Goal: Task Accomplishment & Management: Complete application form

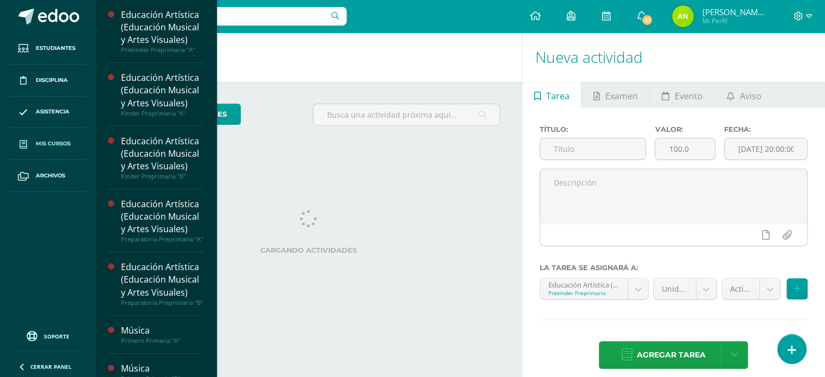
click at [57, 145] on span "Mis cursos" at bounding box center [53, 143] width 35 height 9
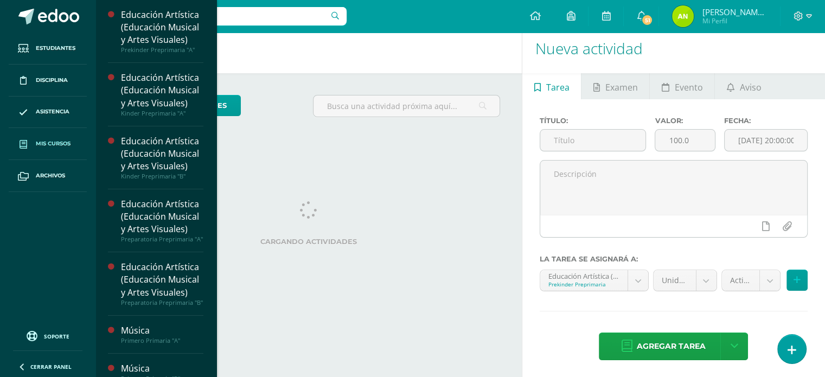
scroll to position [11, 0]
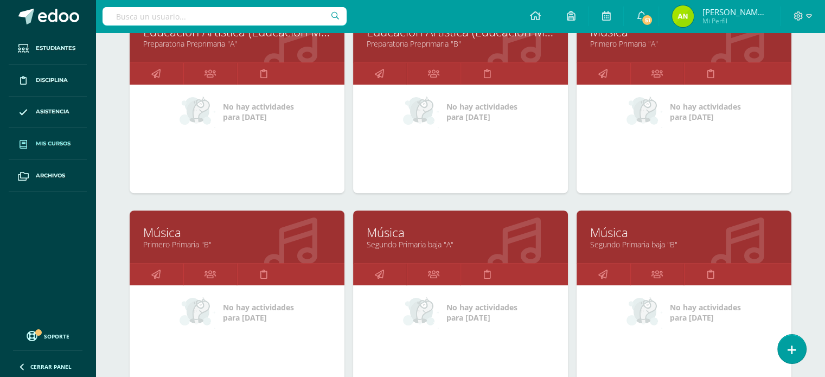
scroll to position [386, 0]
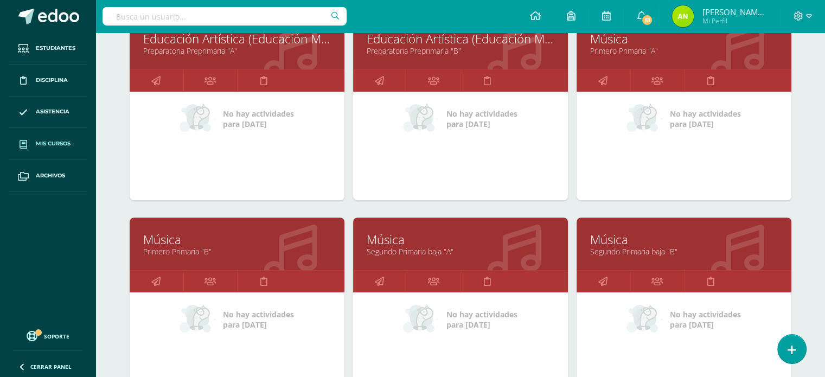
click at [633, 48] on link "Primero Primaria "A"" at bounding box center [684, 51] width 188 height 10
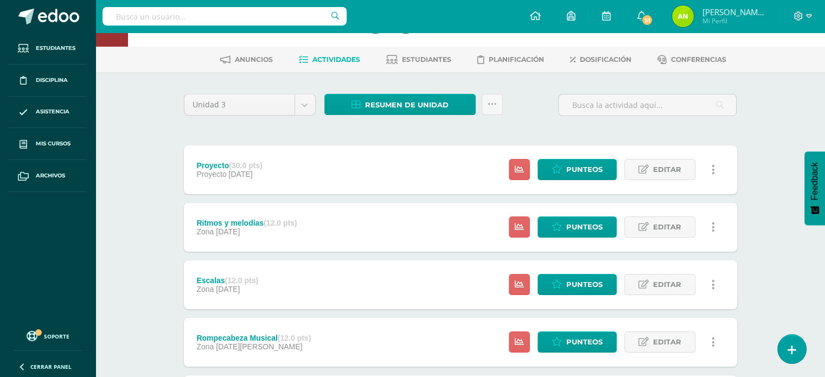
scroll to position [54, 0]
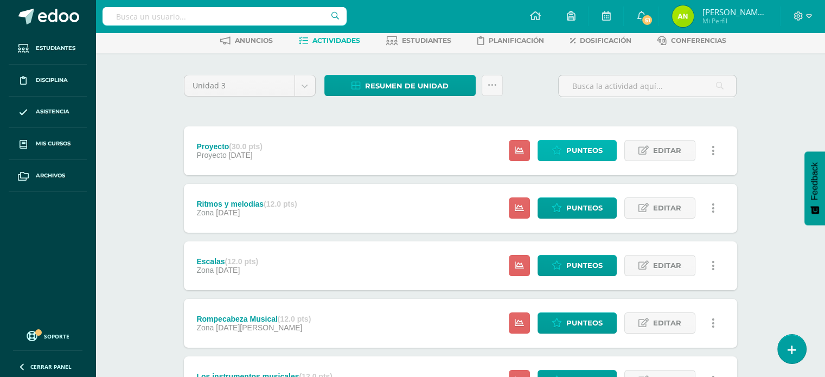
click at [605, 149] on link "Punteos" at bounding box center [577, 150] width 79 height 21
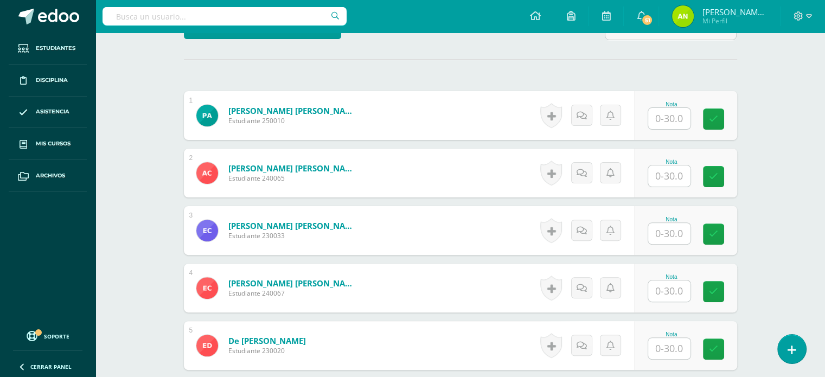
scroll to position [307, 0]
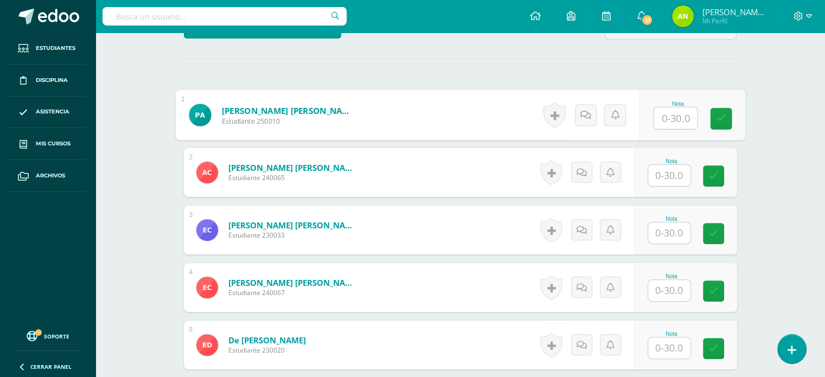
click at [668, 121] on input "text" at bounding box center [675, 118] width 43 height 22
type input "27"
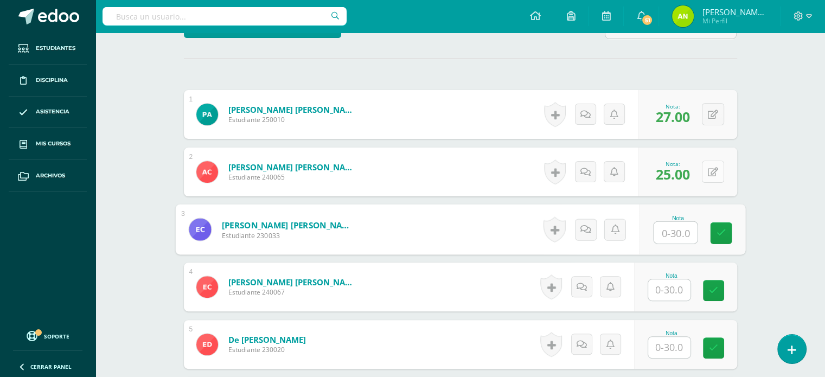
click at [712, 169] on button at bounding box center [713, 172] width 22 height 22
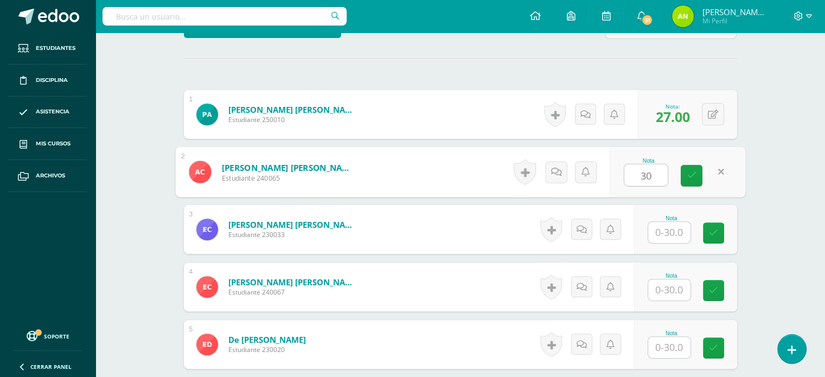
type input "30"
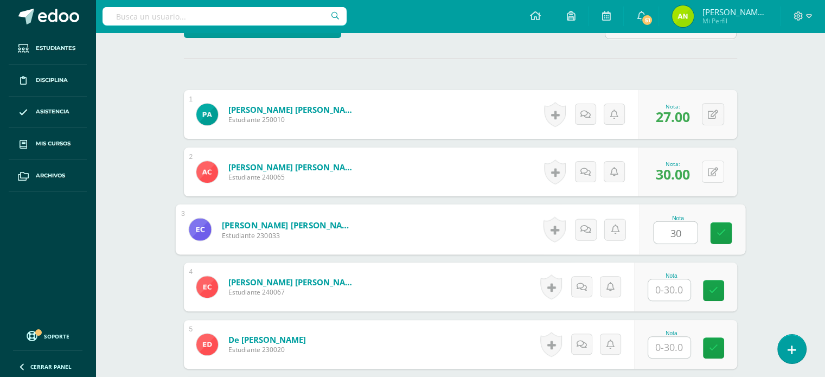
type input "30"
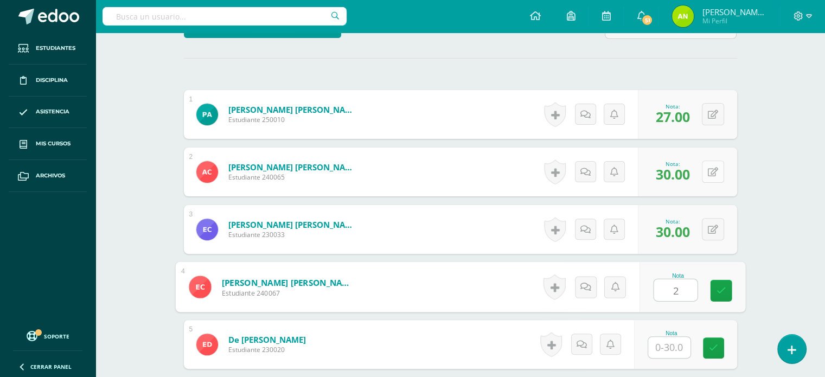
type input "20"
drag, startPoint x: 720, startPoint y: 289, endPoint x: 691, endPoint y: 297, distance: 30.4
click at [720, 290] on icon at bounding box center [721, 290] width 10 height 9
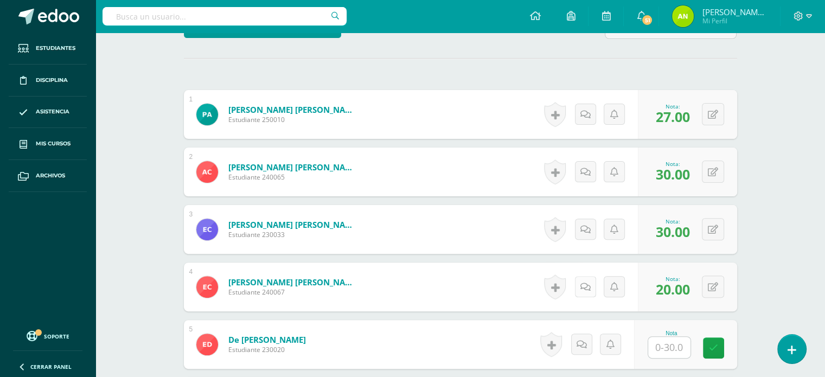
click at [590, 287] on icon at bounding box center [586, 287] width 10 height 9
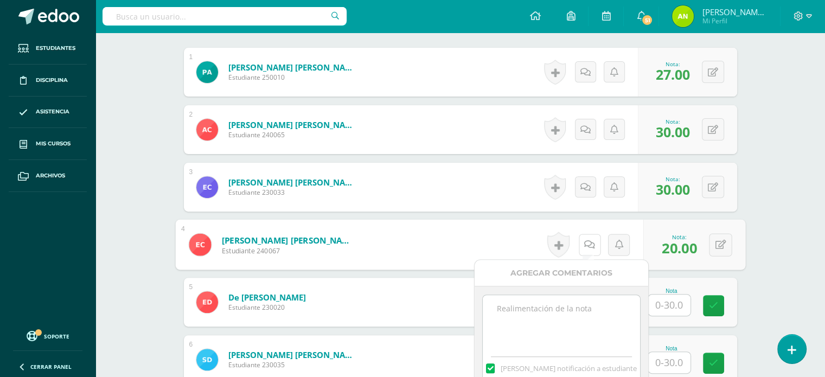
scroll to position [416, 0]
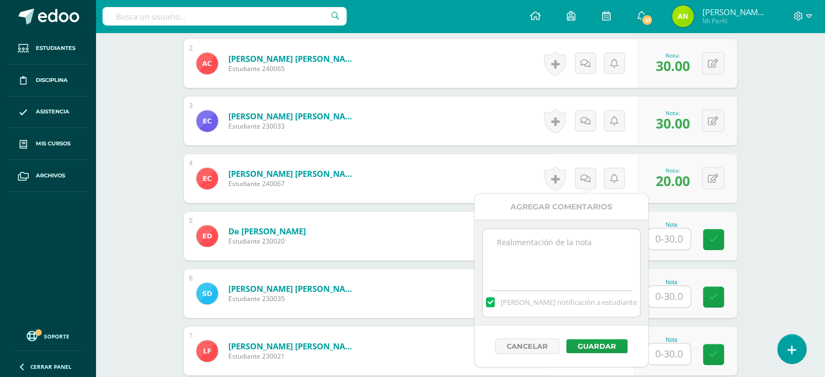
click at [530, 246] on textarea at bounding box center [561, 256] width 157 height 54
click at [547, 239] on textarea "No termina laas actividades" at bounding box center [561, 256] width 157 height 54
click at [598, 238] on textarea "No termina las actividades" at bounding box center [561, 256] width 157 height 54
type textarea "No termina las actividades."
click at [584, 340] on button "Guardar" at bounding box center [596, 346] width 61 height 14
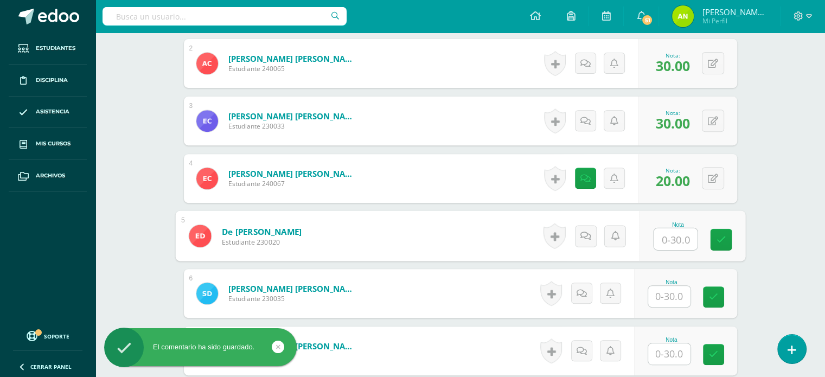
click at [658, 236] on input "text" at bounding box center [675, 239] width 43 height 22
type input "30"
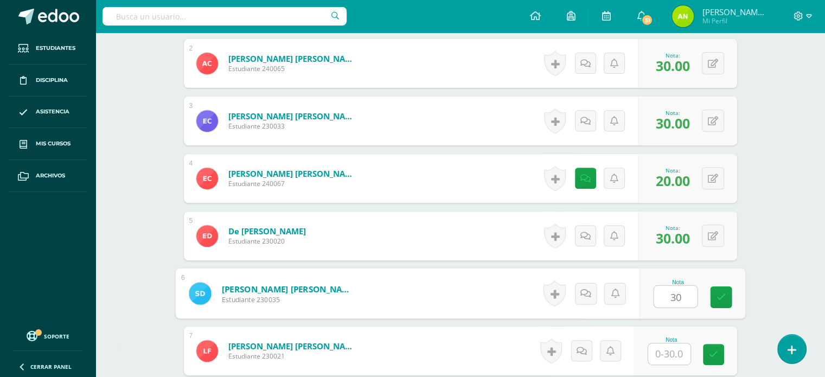
type input "30"
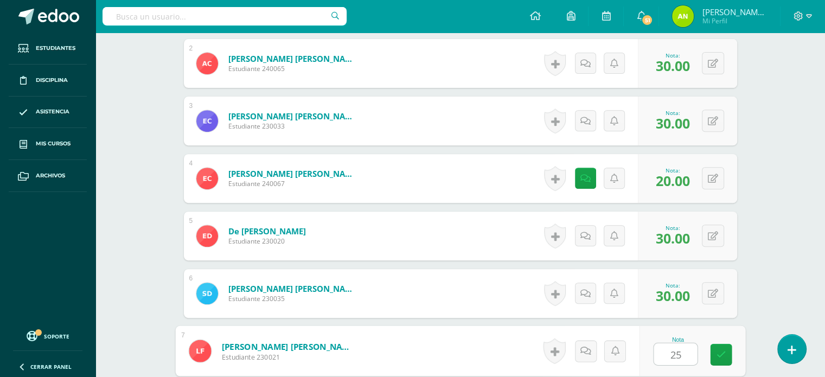
type input "25"
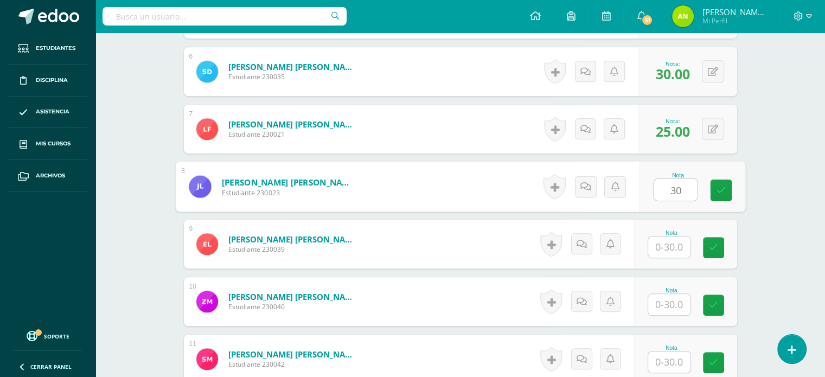
type input "30"
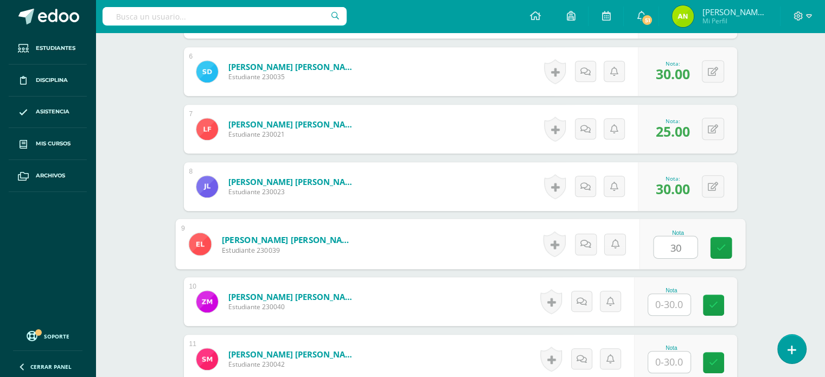
type input "30"
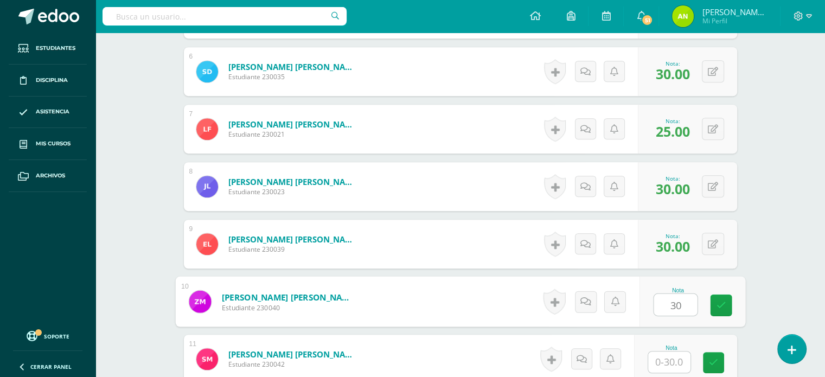
type input "30"
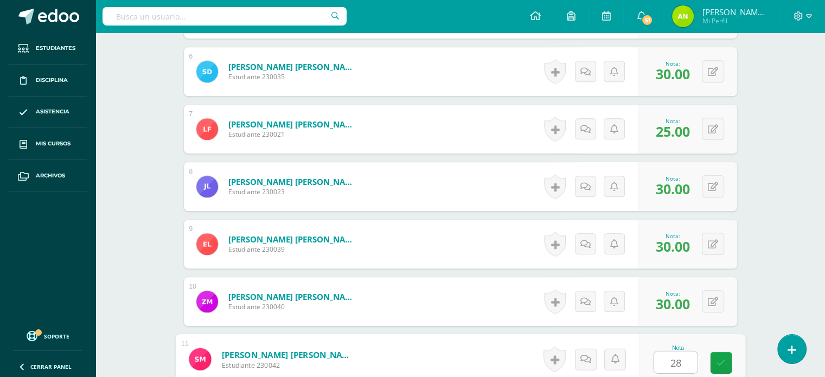
type input "28"
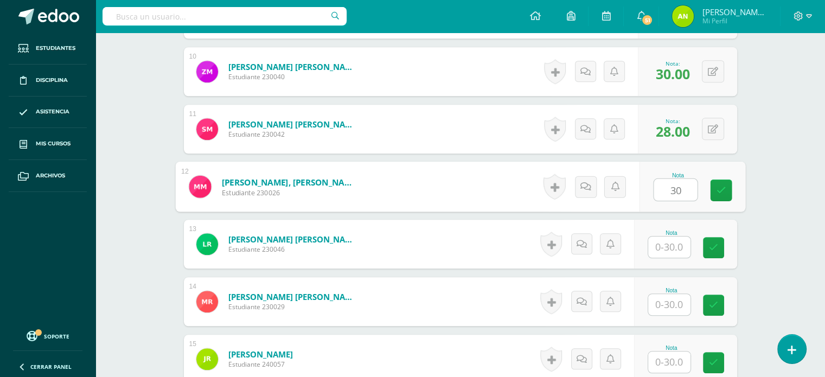
type input "30"
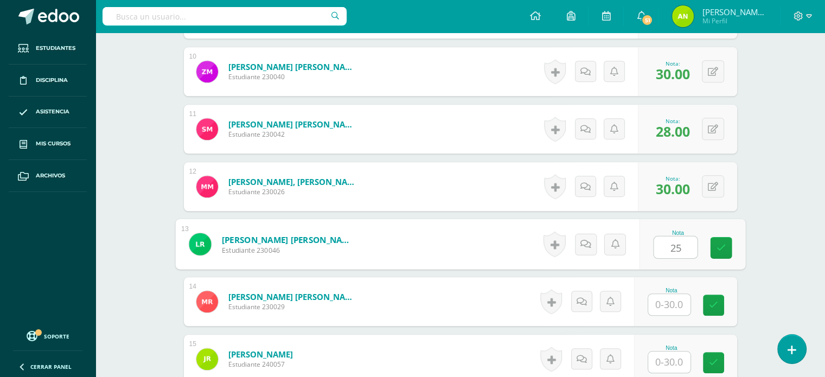
type input "25"
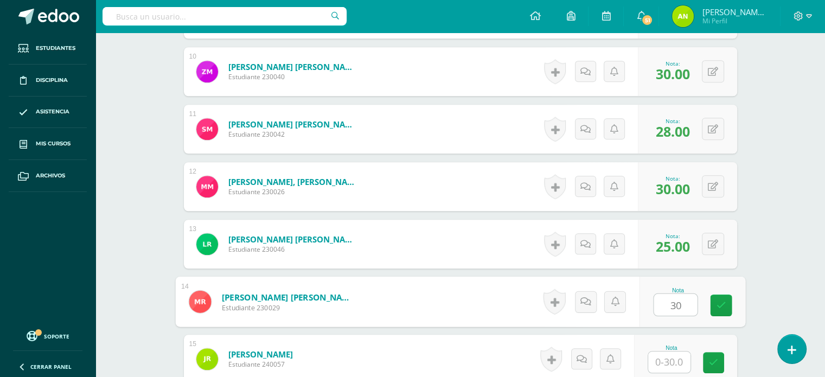
type input "30"
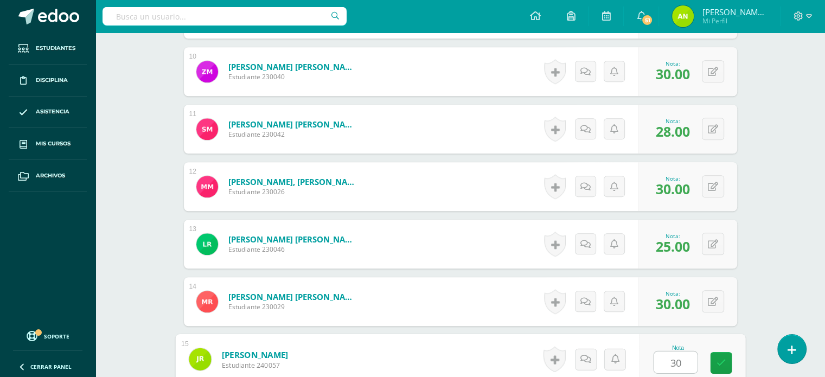
type input "30"
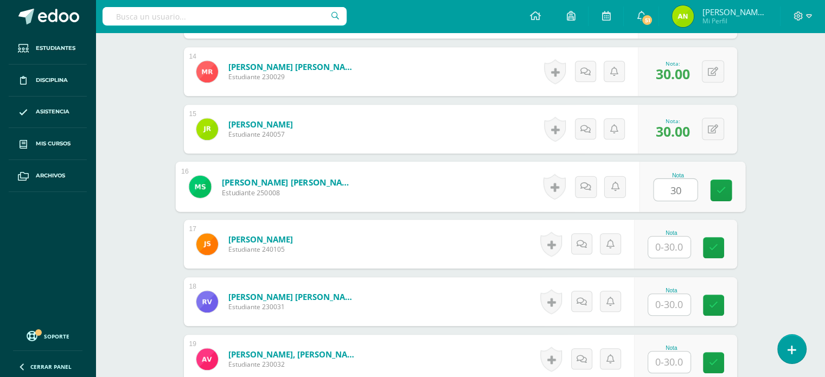
type input "30"
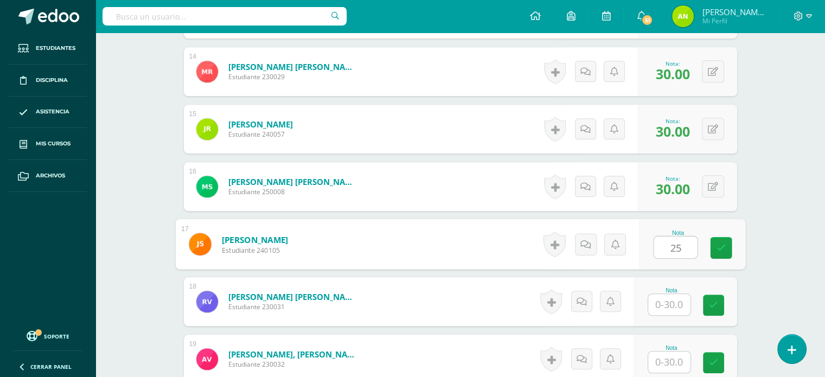
type input "25"
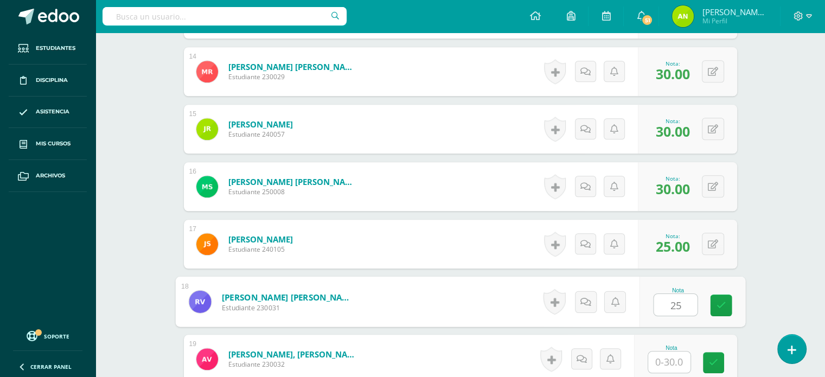
type input "25"
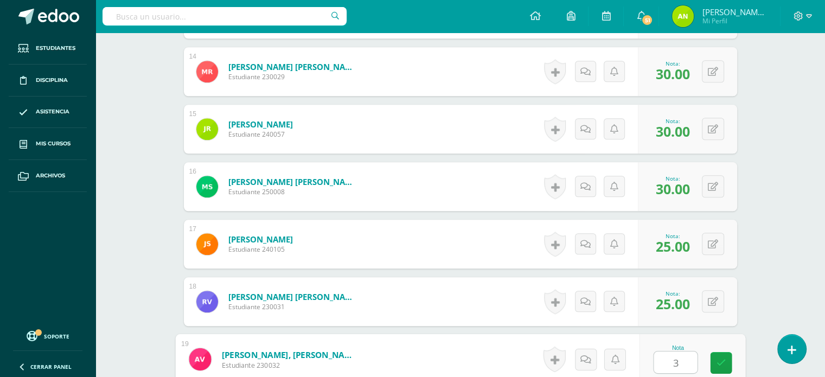
type input "30"
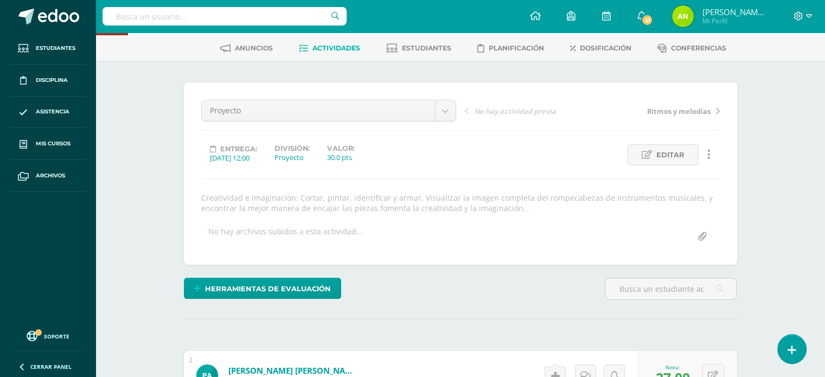
scroll to position [0, 0]
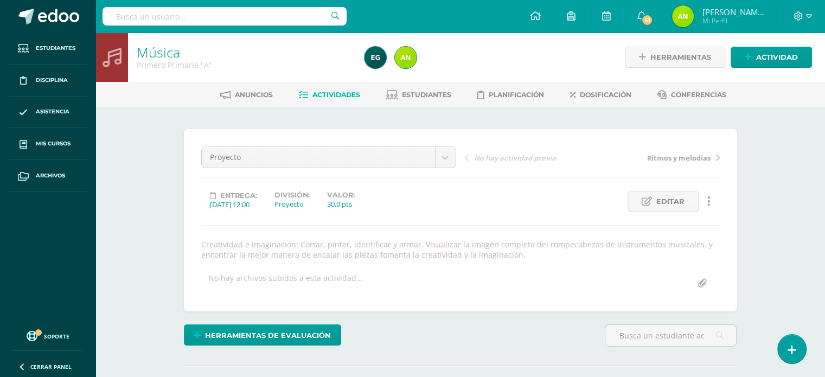
click at [716, 161] on icon at bounding box center [718, 158] width 4 height 8
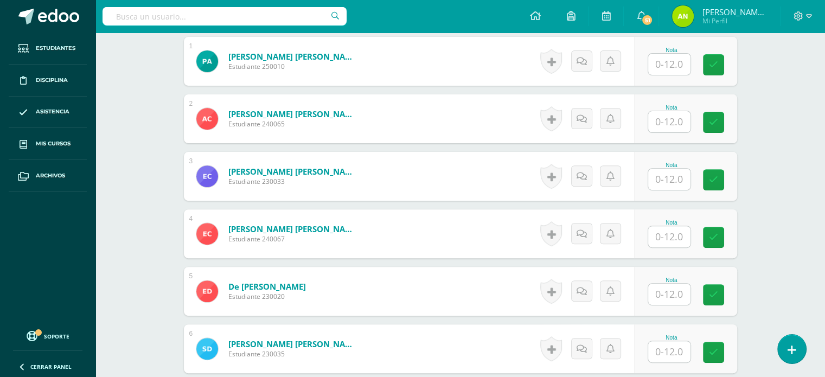
scroll to position [351, 0]
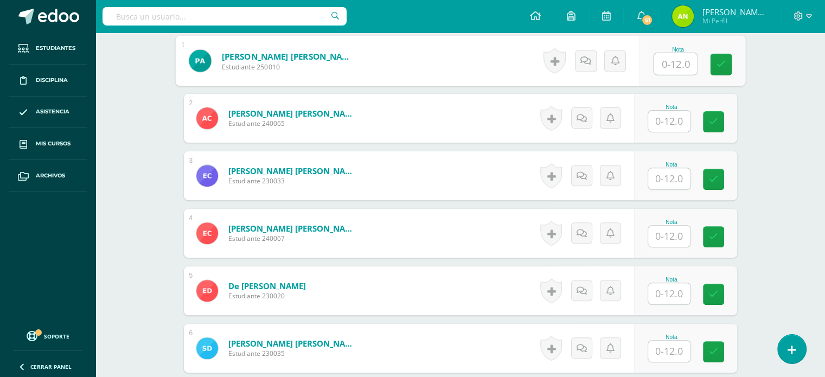
click at [669, 58] on input "text" at bounding box center [675, 64] width 43 height 22
type input "12"
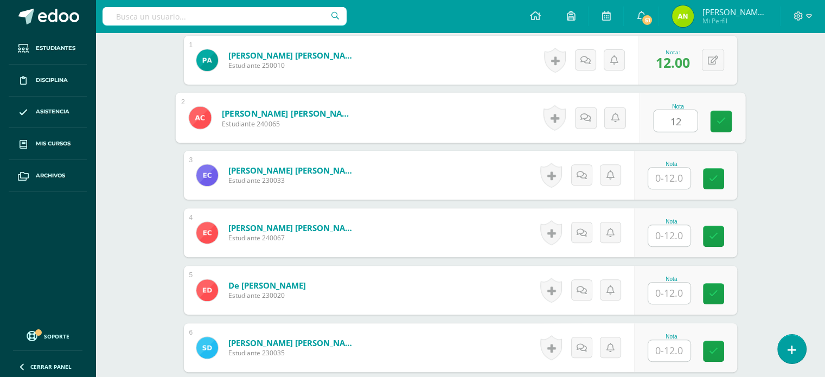
type input "12"
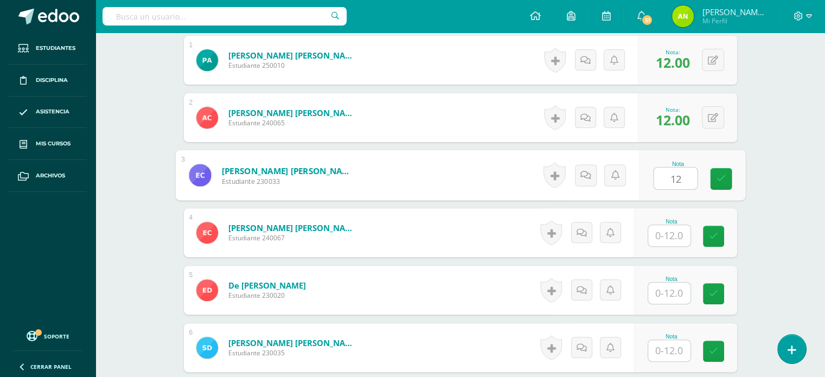
type input "12"
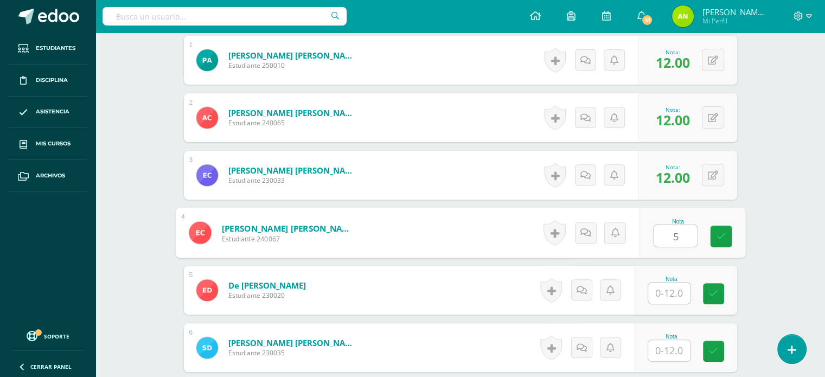
type input "5"
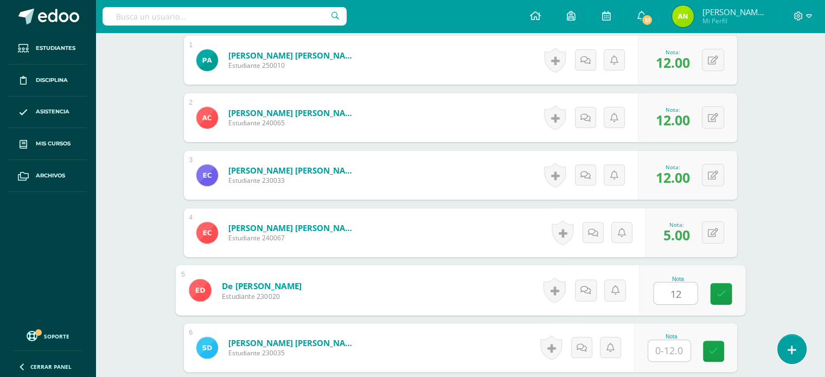
type input "12"
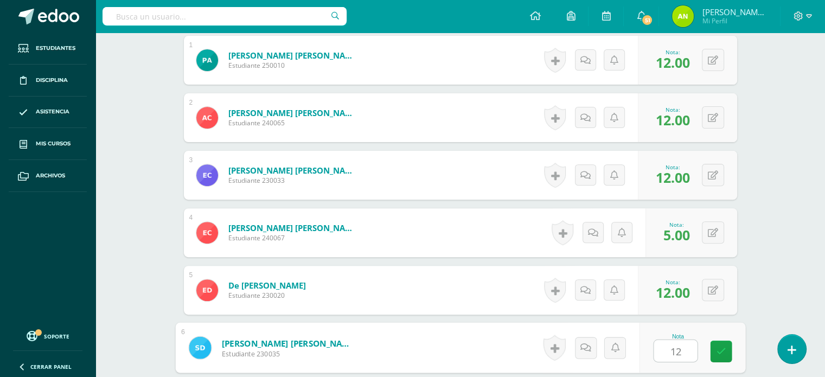
type input "12"
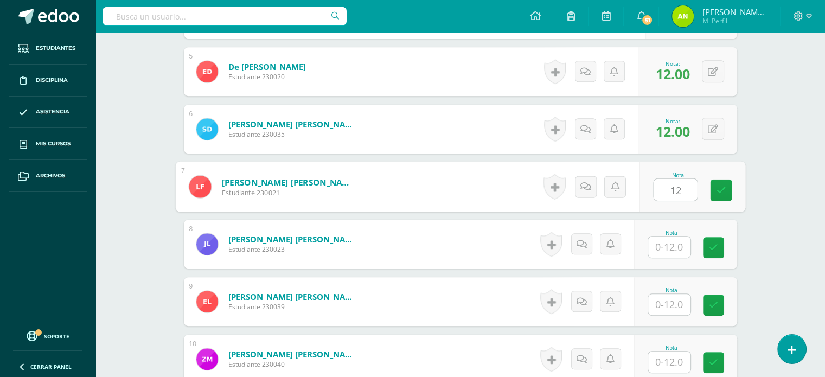
type input "12"
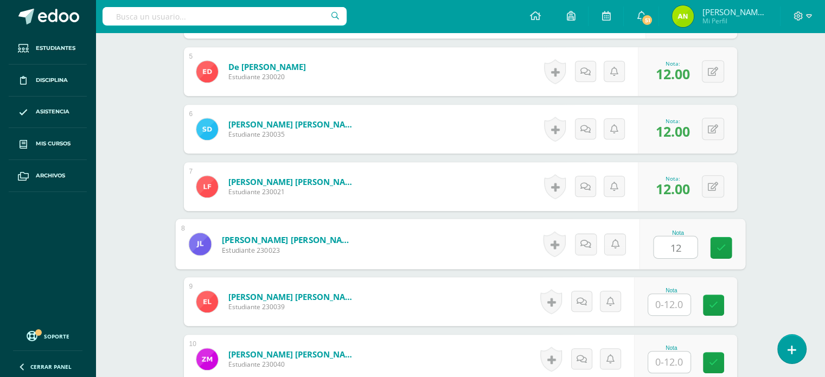
type input "12"
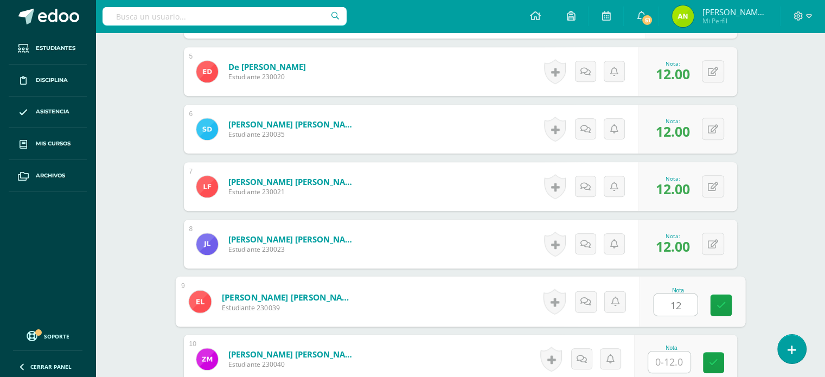
type input "12"
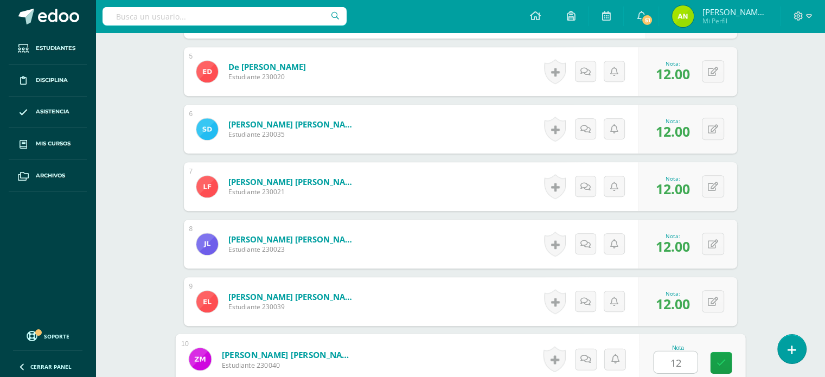
type input "12"
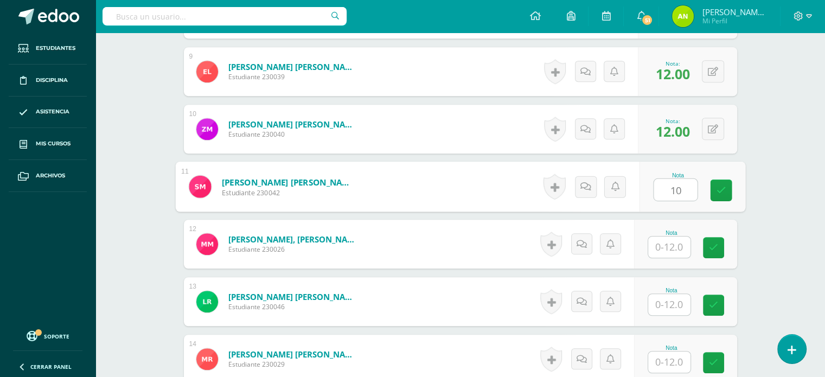
type input "10"
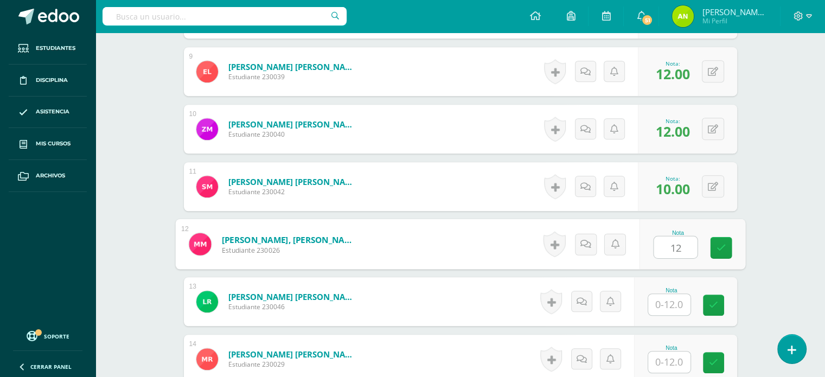
type input "12"
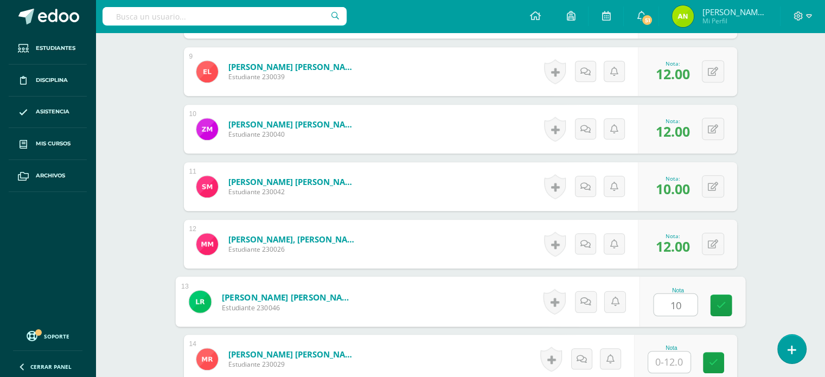
type input "10"
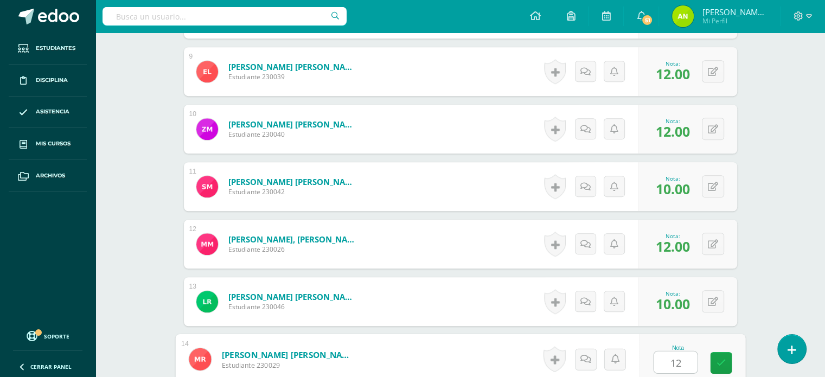
type input "12"
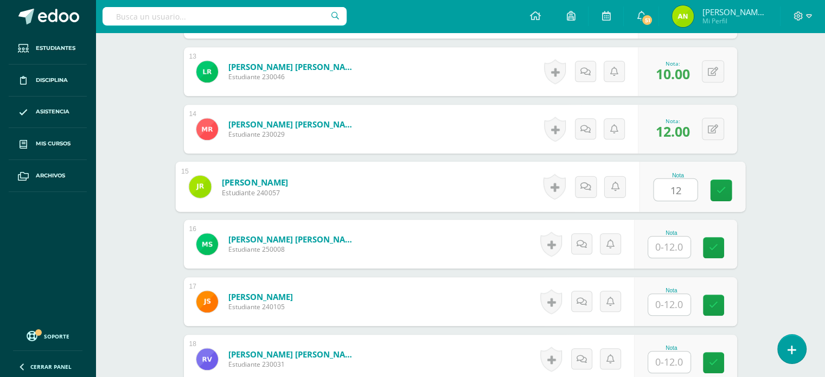
type input "12"
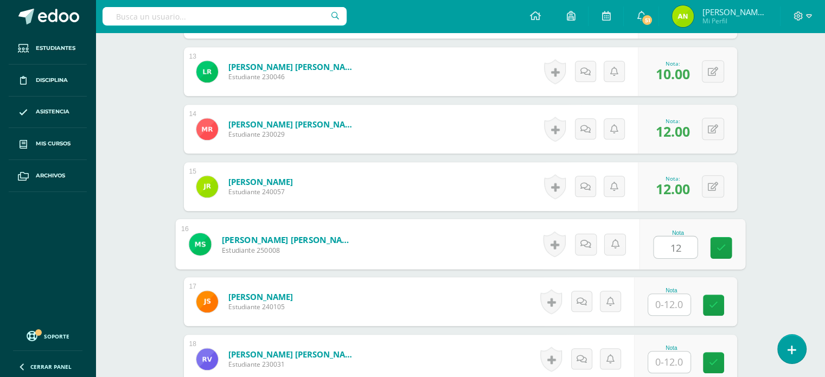
type input "12"
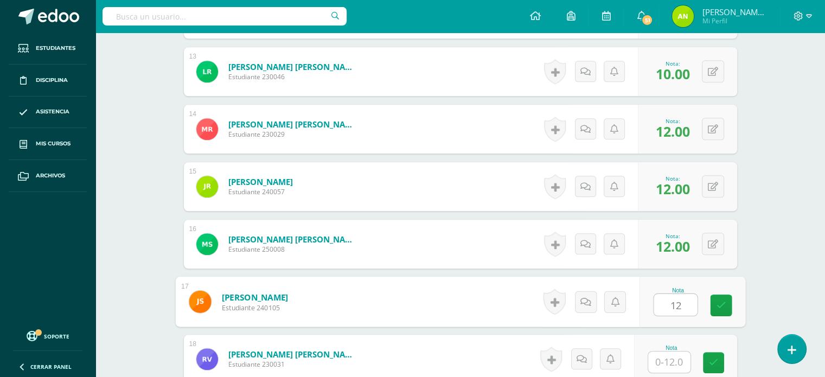
type input "12"
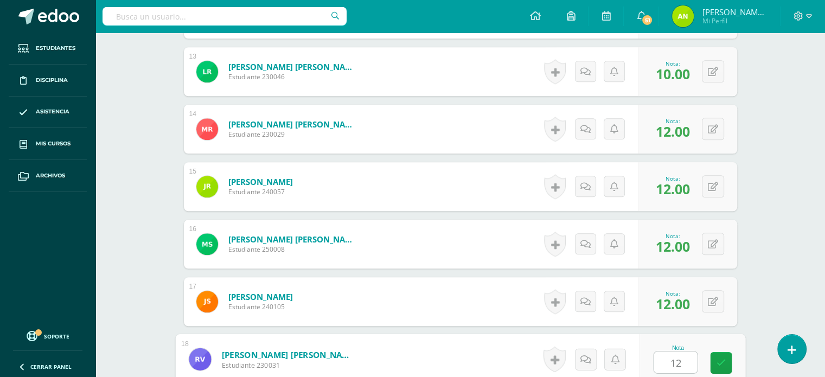
type input "12"
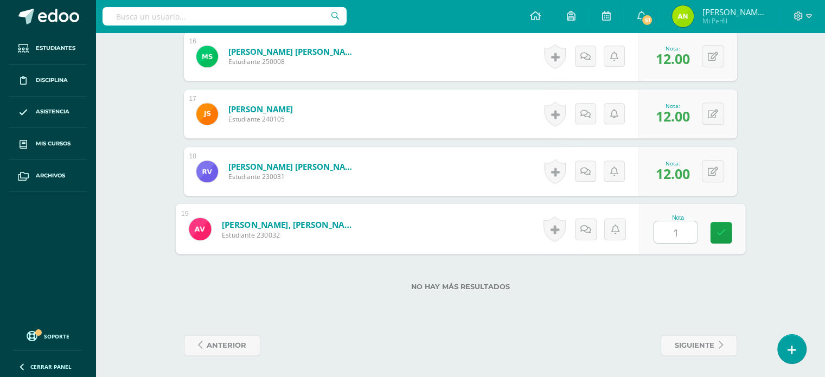
type input "12"
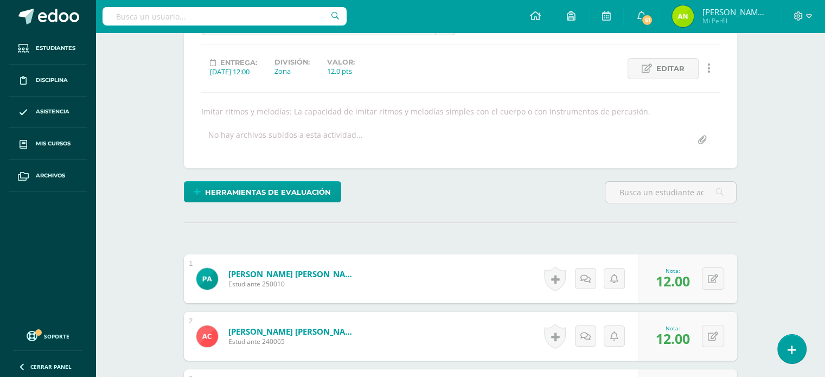
scroll to position [24, 0]
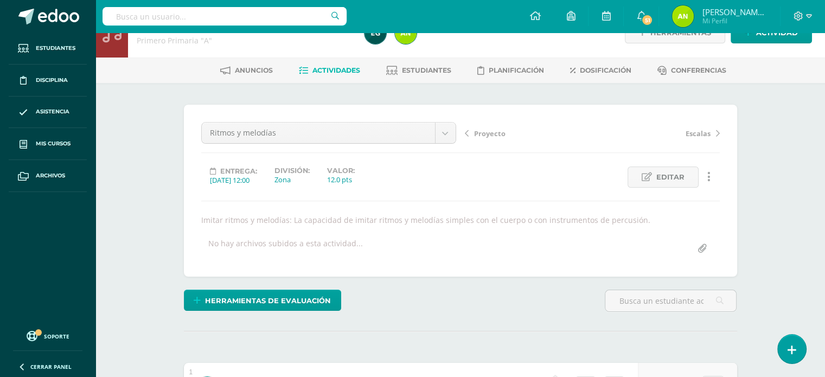
click at [717, 133] on icon at bounding box center [718, 134] width 4 height 8
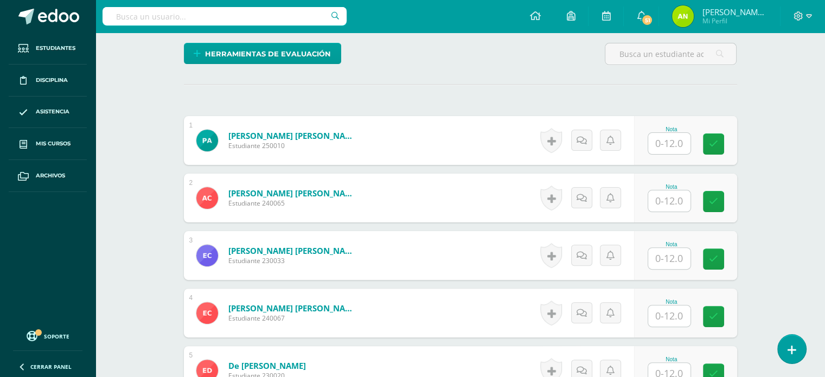
scroll to position [271, 0]
click at [664, 144] on input "text" at bounding box center [669, 143] width 42 height 21
type input "10"
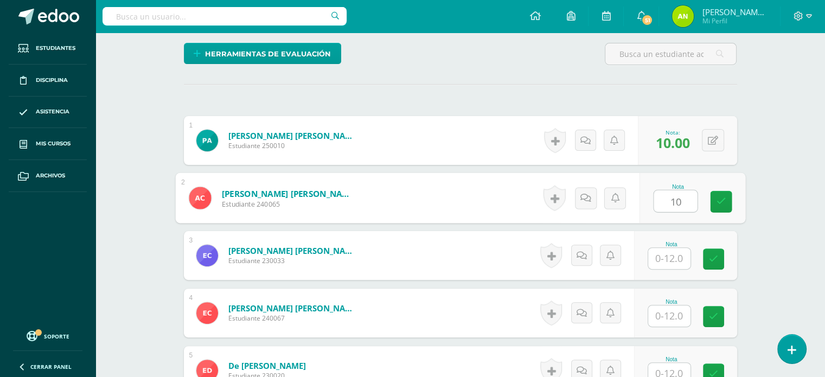
type input "10"
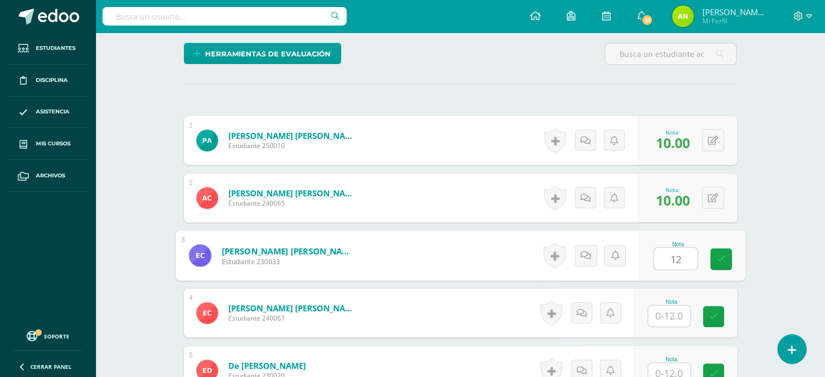
type input "12"
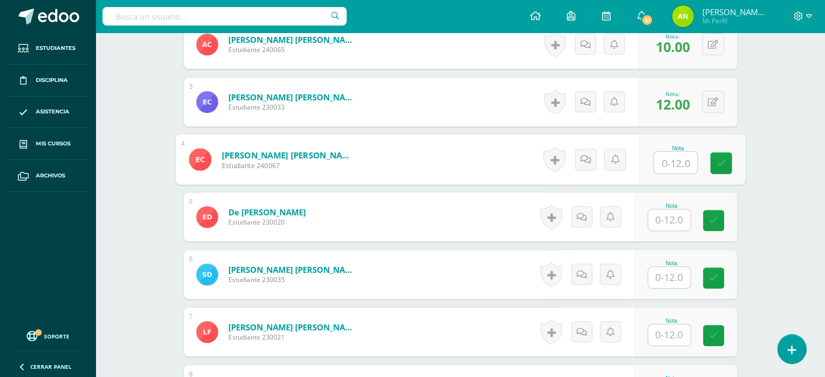
scroll to position [434, 0]
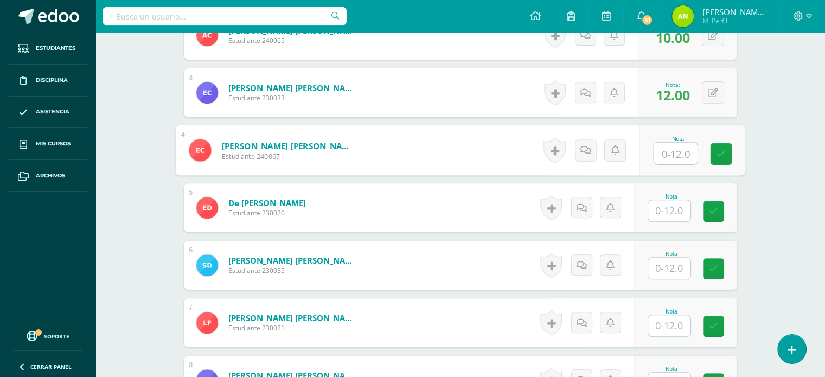
click at [679, 149] on input "text" at bounding box center [675, 154] width 43 height 22
type input "9"
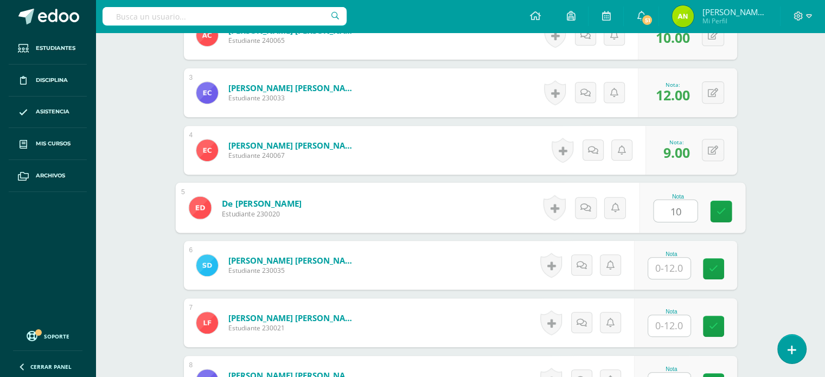
type input "10"
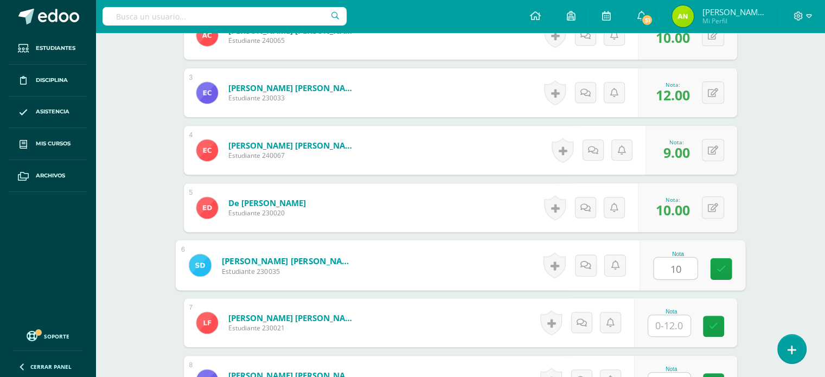
type input "10"
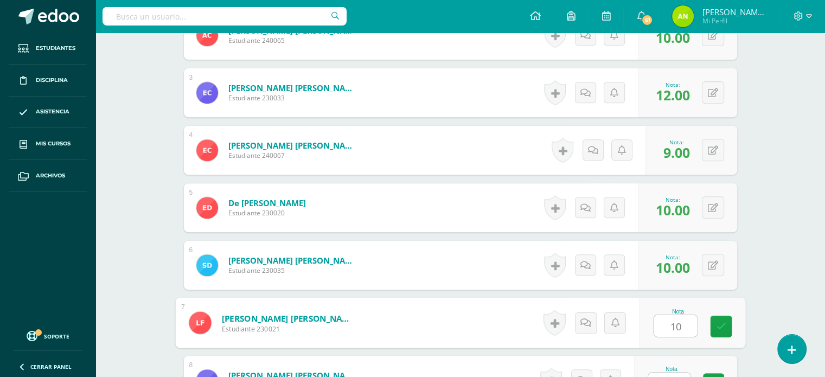
type input "10"
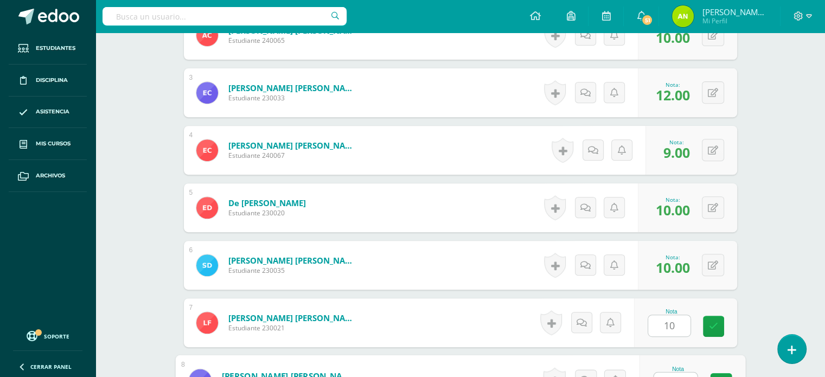
scroll to position [450, 0]
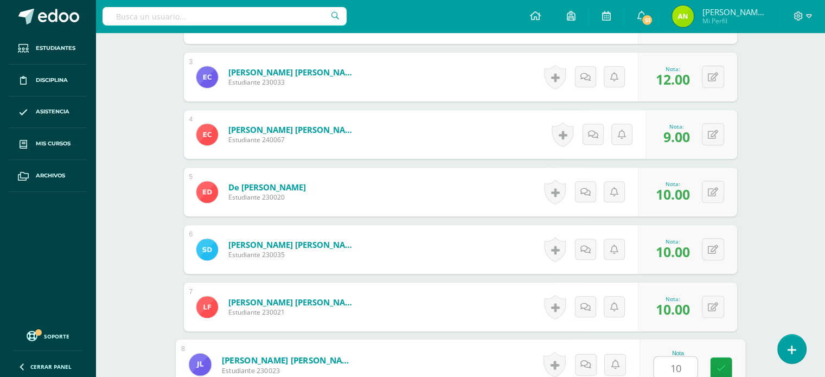
type input "10"
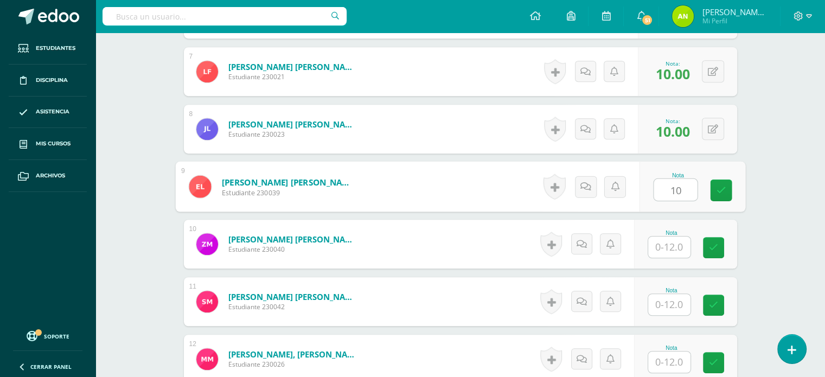
type input "10"
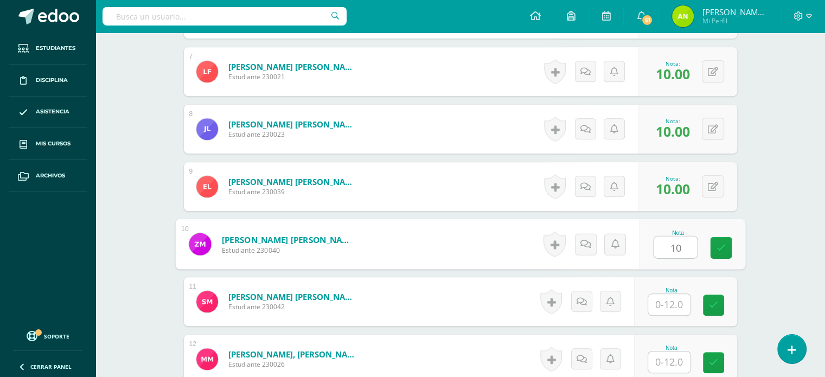
type input "10"
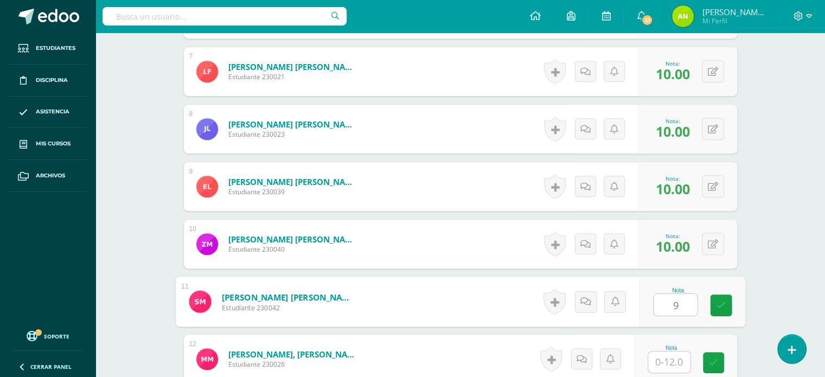
type input "9"
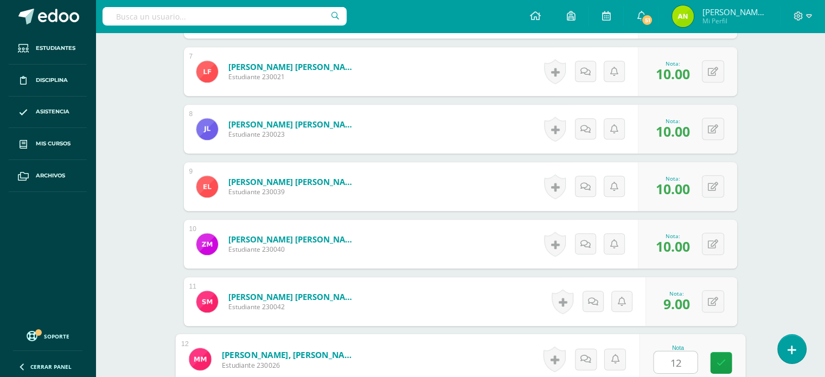
type input "12"
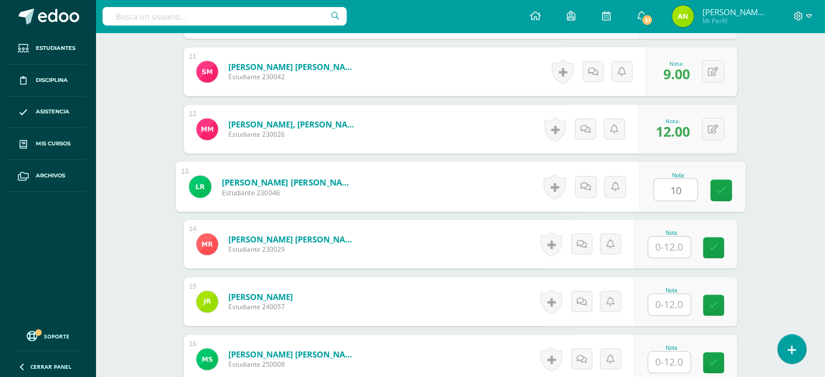
type input "10"
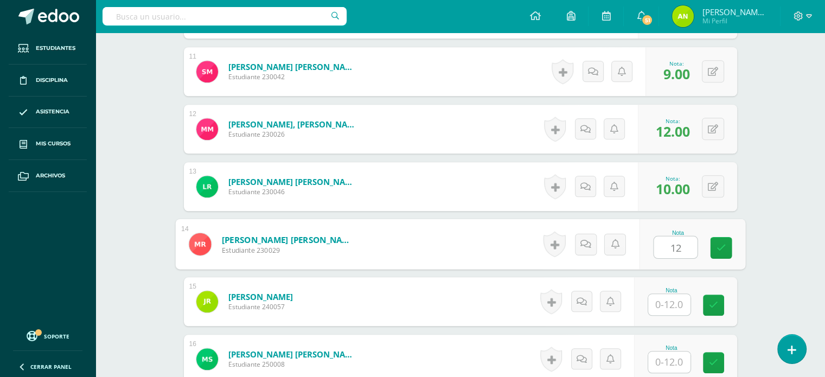
type input "12"
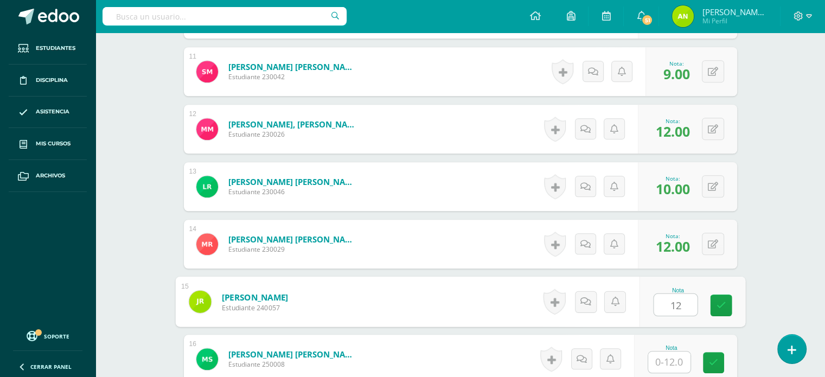
type input "12"
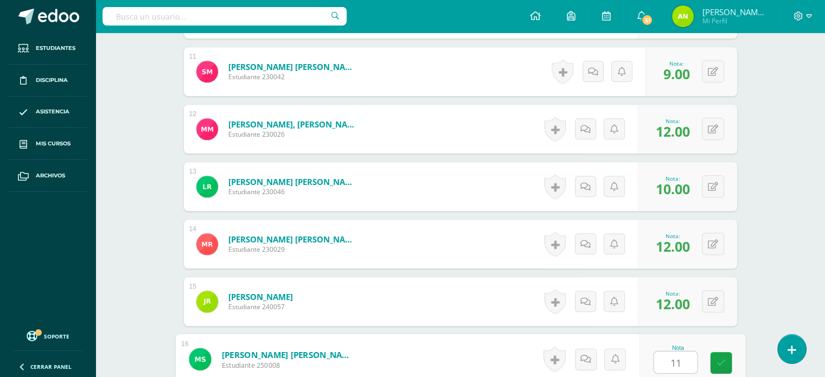
type input "11"
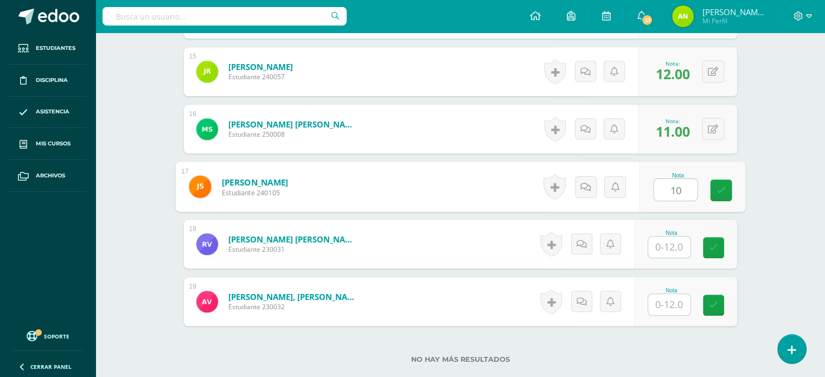
type input "10"
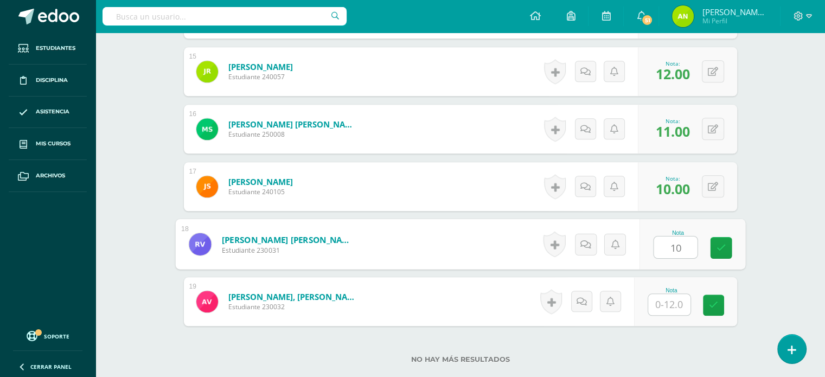
type input "10"
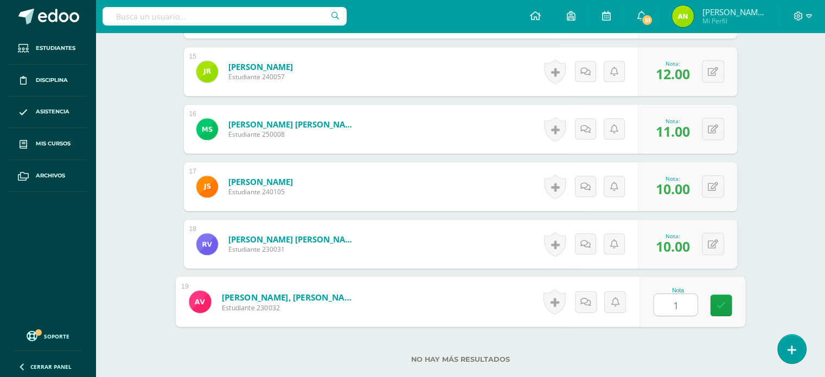
type input "12"
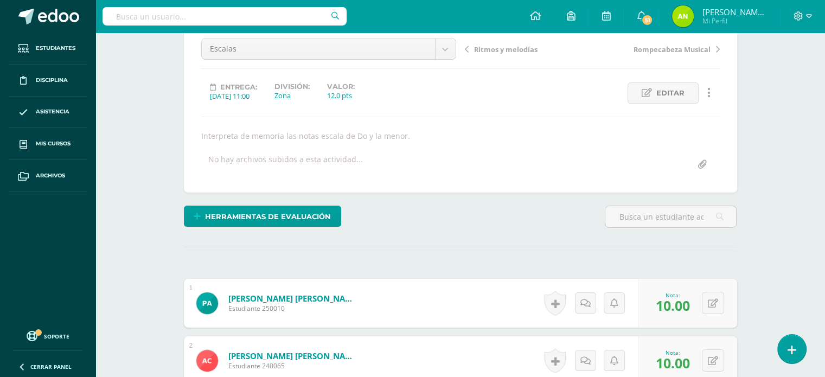
scroll to position [0, 0]
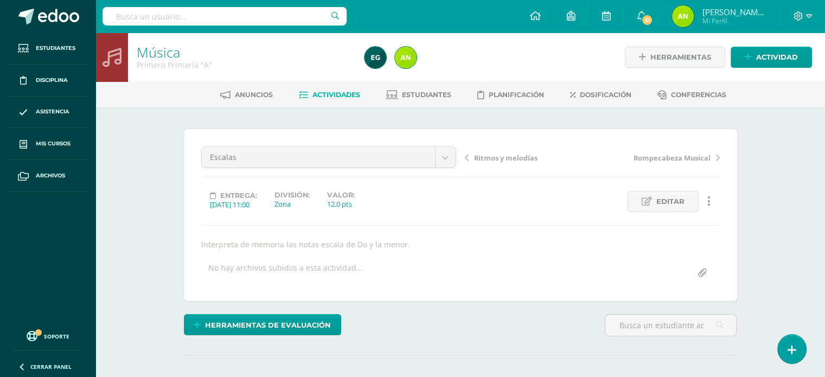
click at [719, 156] on div "Ritmos y melodías Rompecabeza Musical" at bounding box center [593, 161] width 264 height 30
click at [718, 158] on icon at bounding box center [718, 158] width 4 height 8
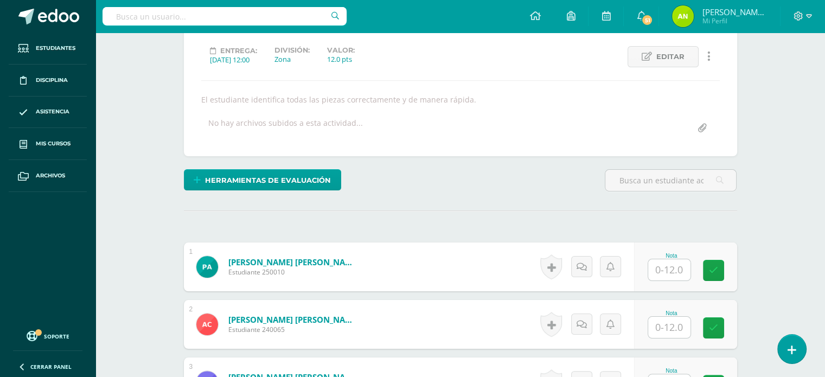
scroll to position [217, 0]
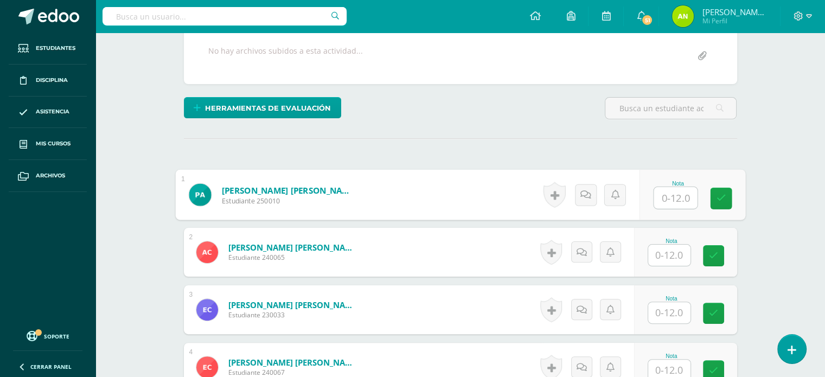
click at [672, 194] on input "text" at bounding box center [675, 198] width 43 height 22
type input "12"
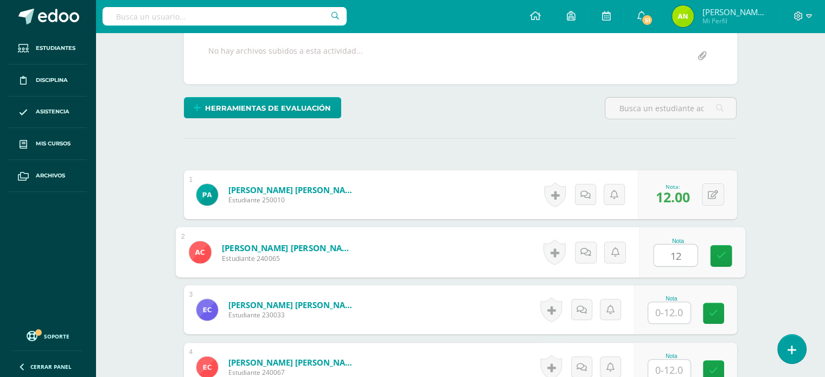
type input "12"
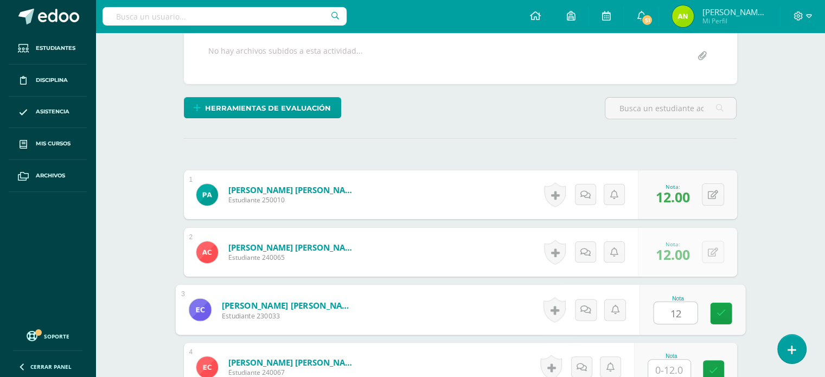
type input "12"
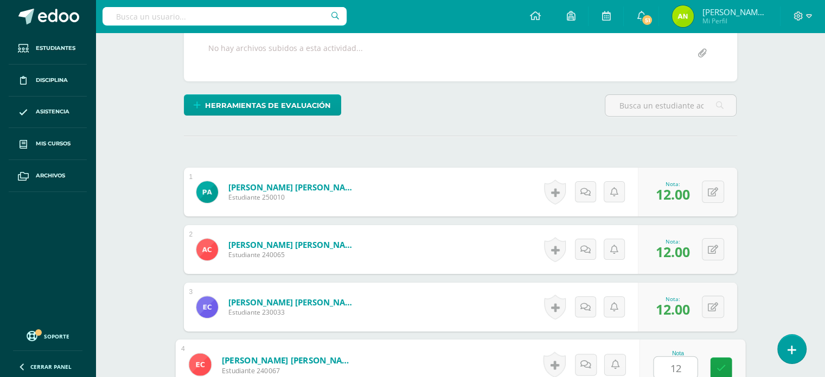
type input "12"
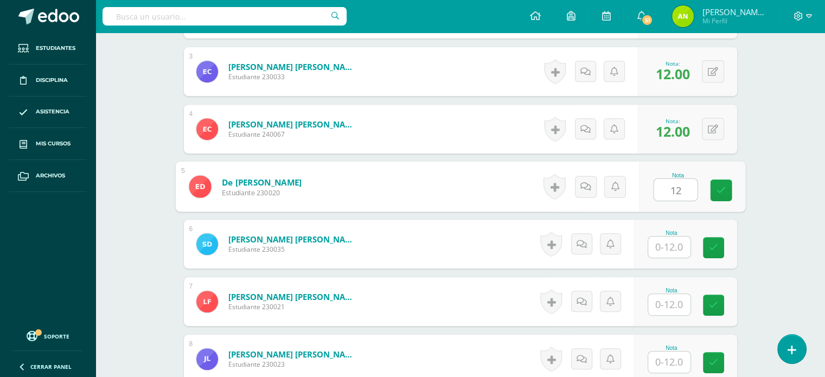
type input "12"
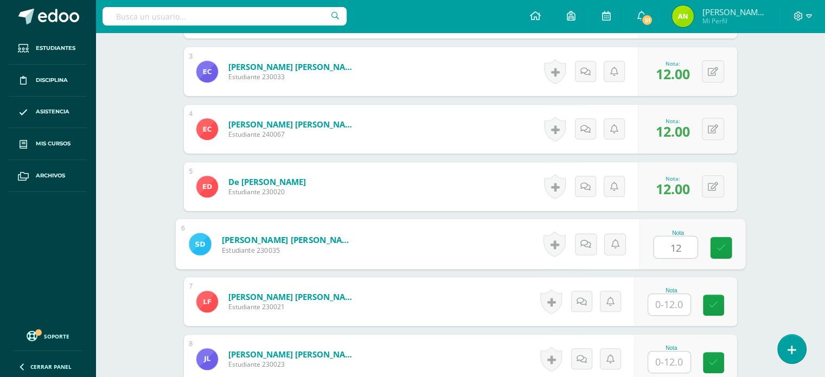
type input "12"
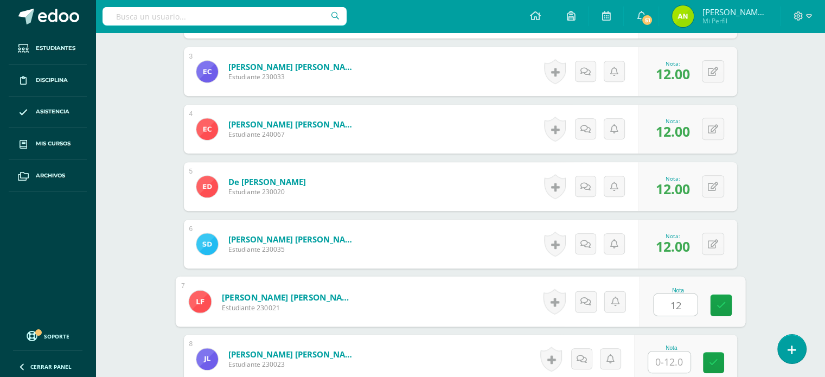
type input "12"
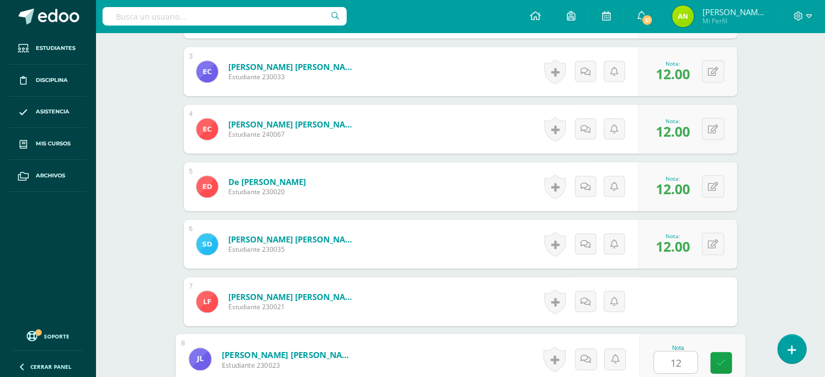
type input "12"
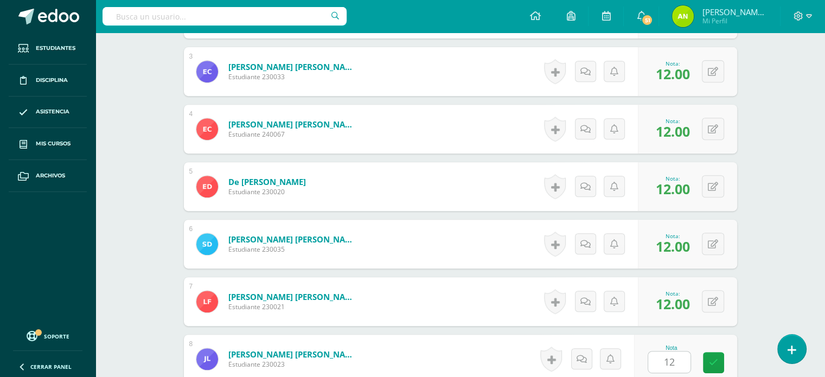
scroll to position [685, 0]
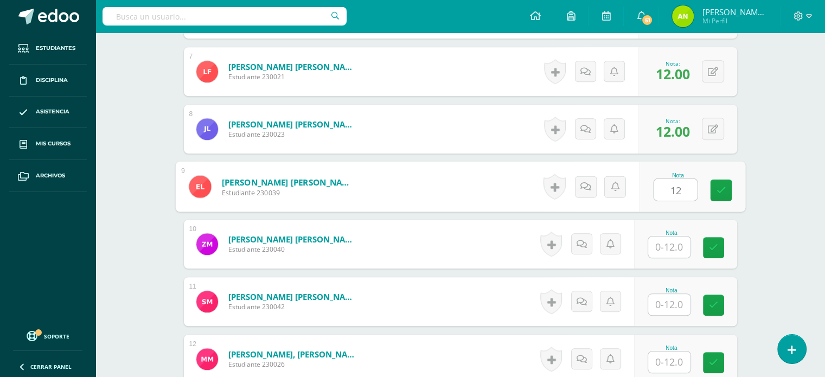
type input "12"
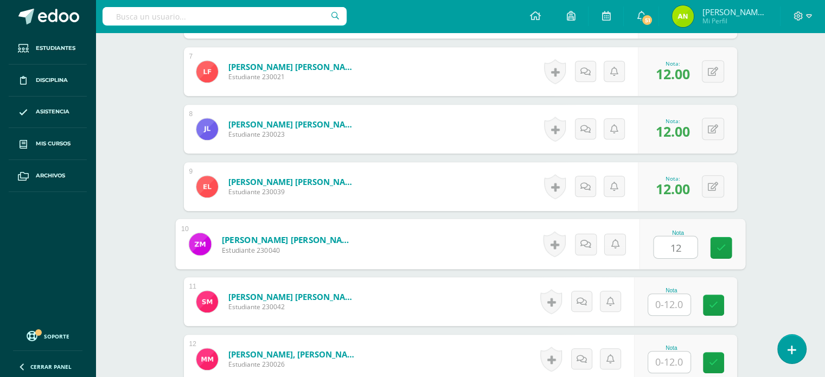
type input "12"
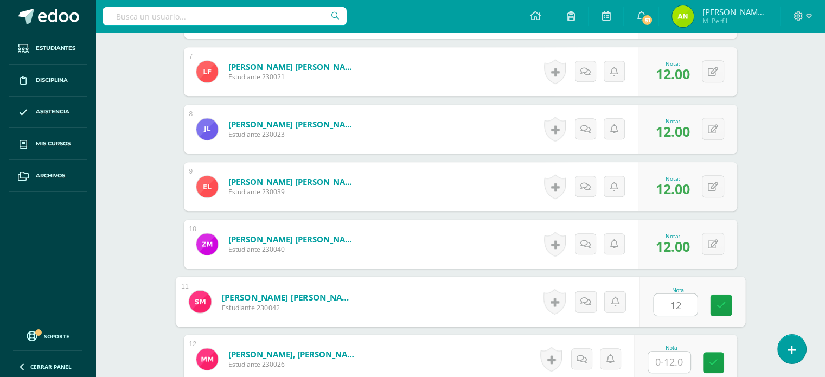
type input "12"
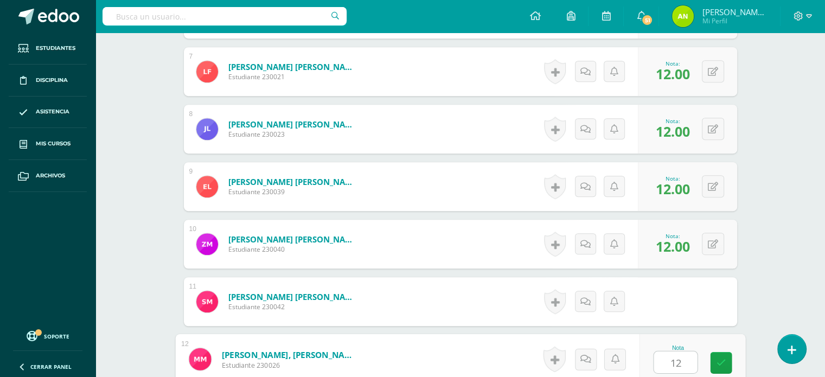
type input "12"
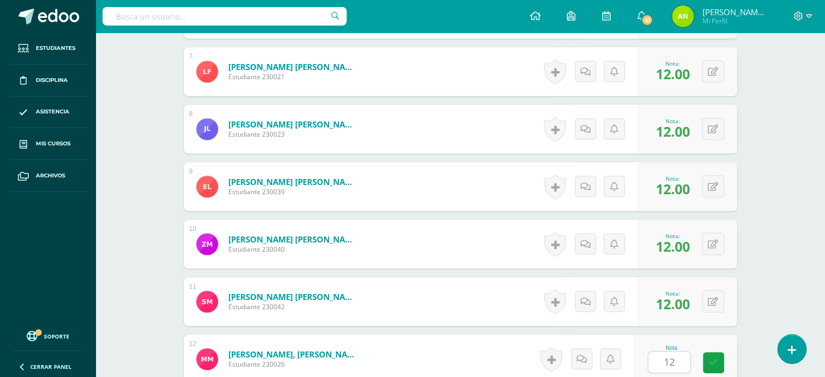
scroll to position [915, 0]
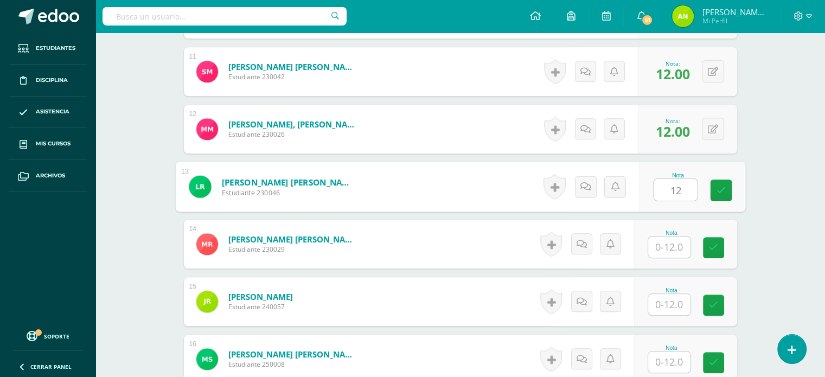
type input "12"
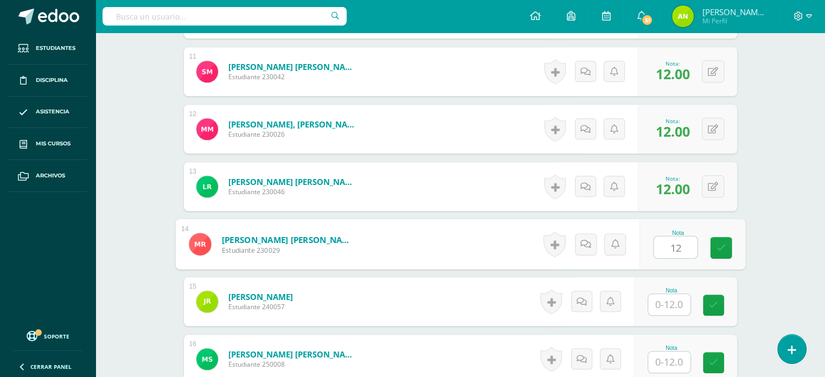
type input "12"
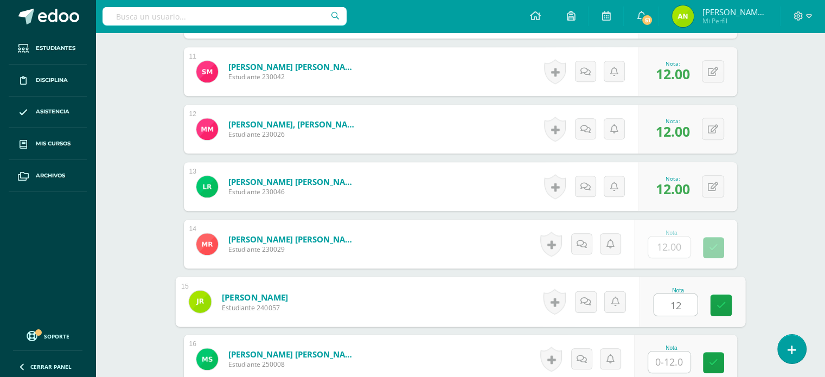
type input "12"
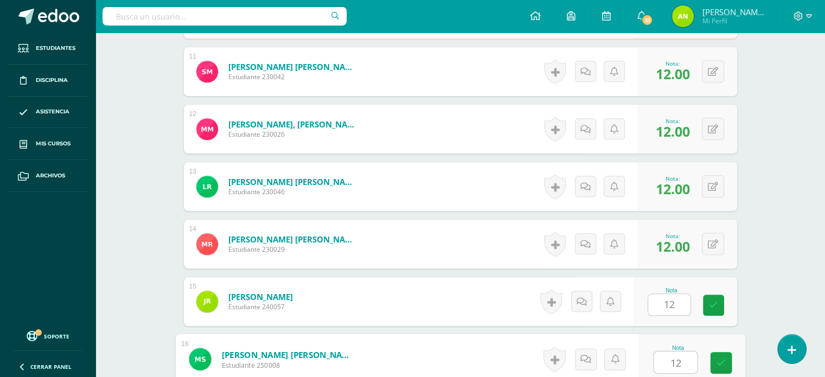
type input "12"
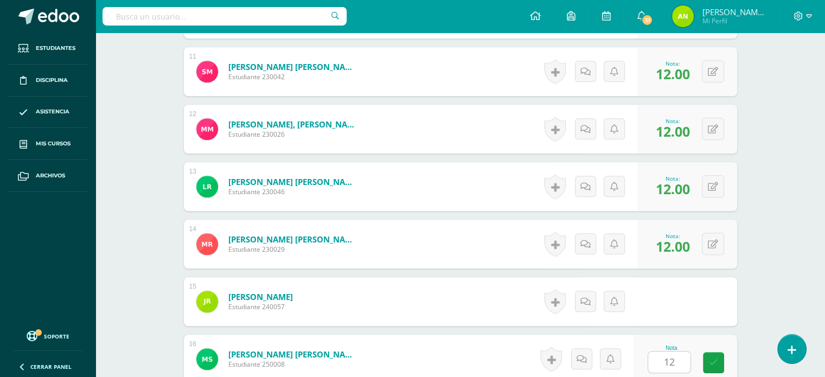
scroll to position [1145, 0]
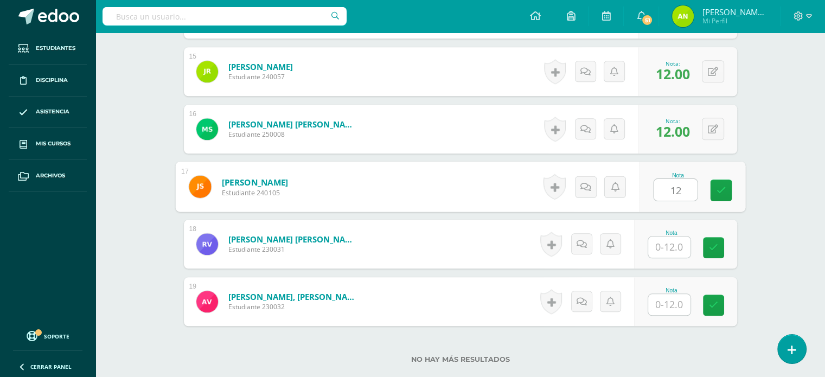
type input "12"
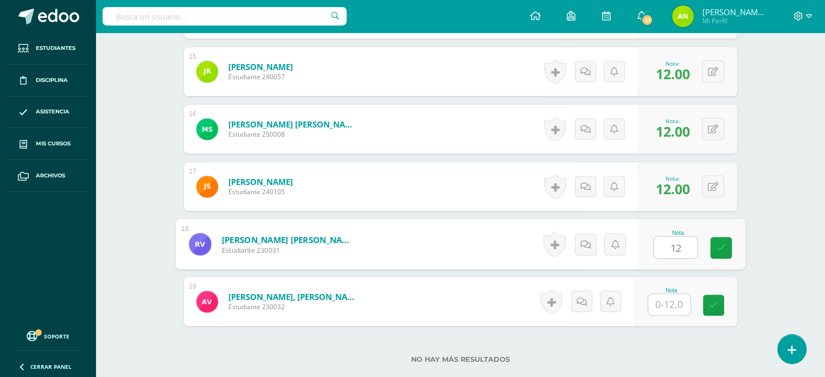
type input "12"
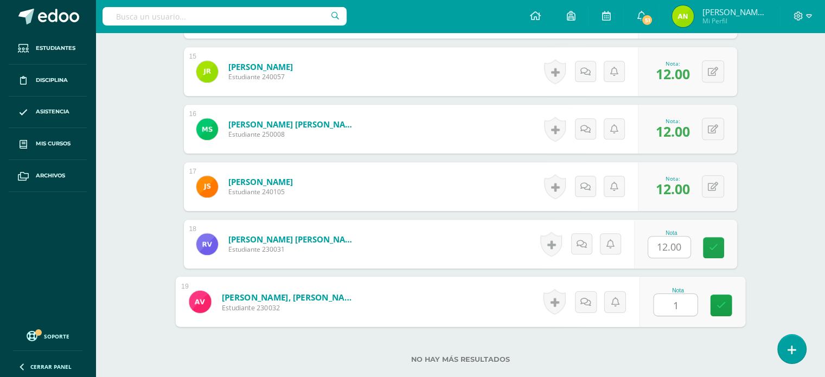
type input "12"
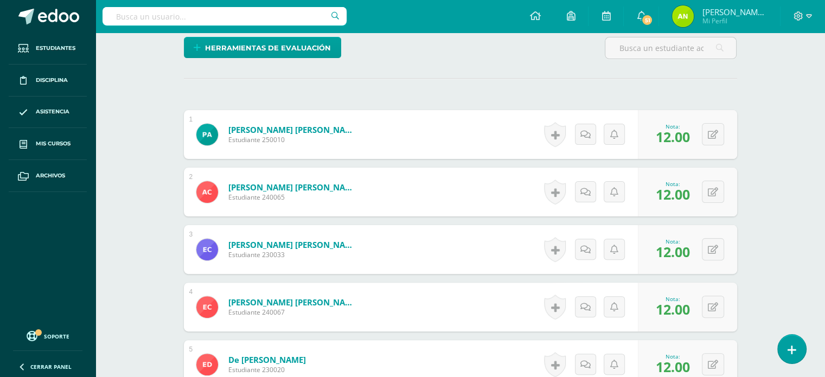
scroll to position [0, 0]
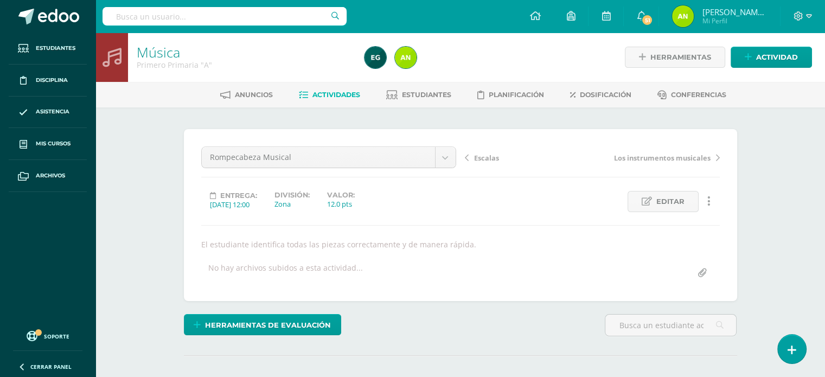
click at [715, 161] on link "Los instrumentos musicales" at bounding box center [655, 157] width 127 height 11
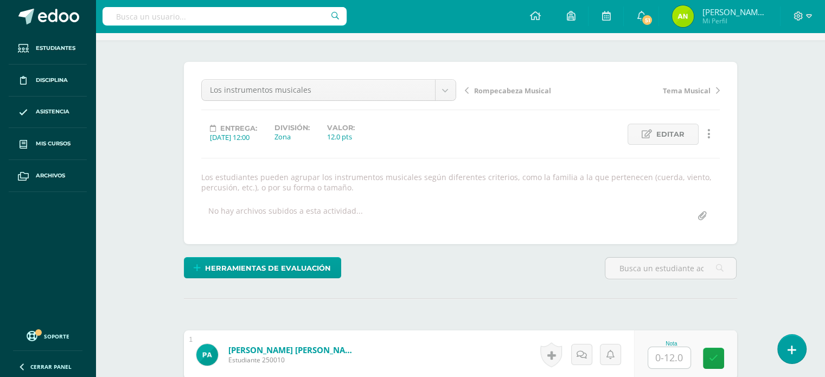
scroll to position [217, 0]
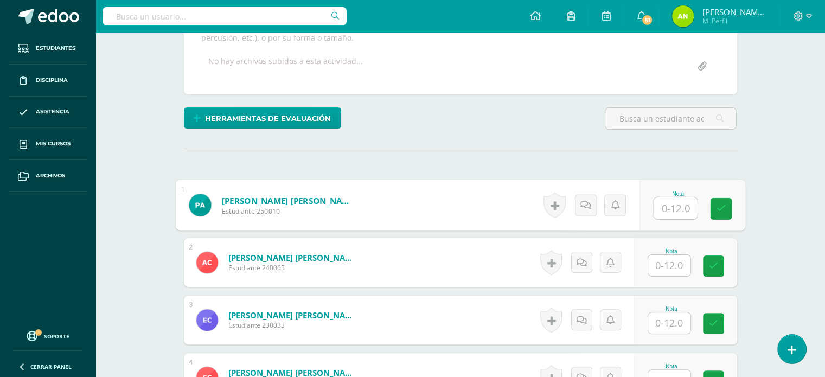
click at [662, 212] on input "text" at bounding box center [675, 208] width 43 height 22
type input "12"
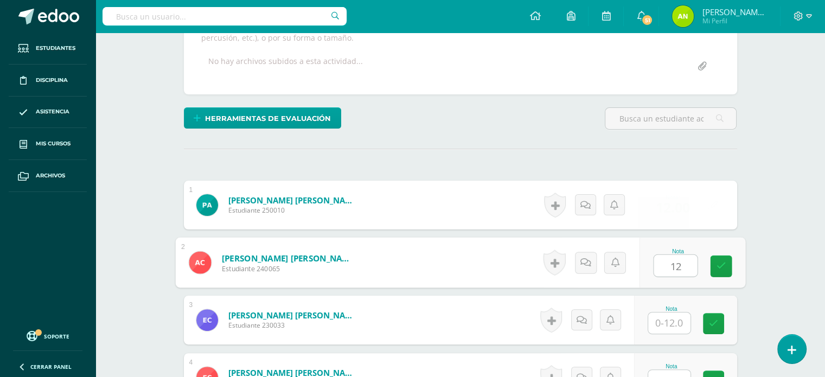
type input "12"
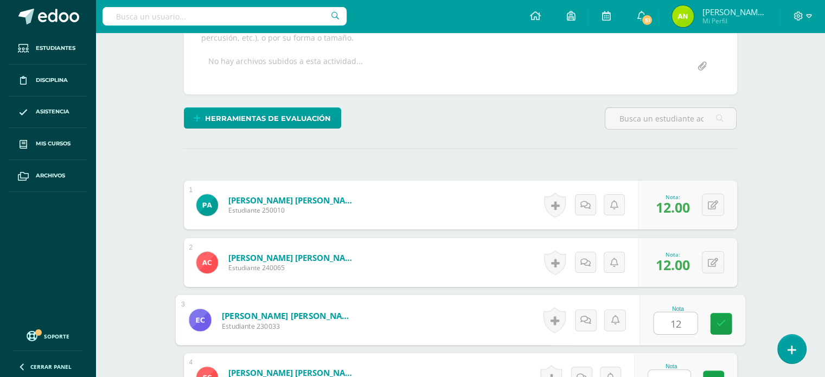
type input "12"
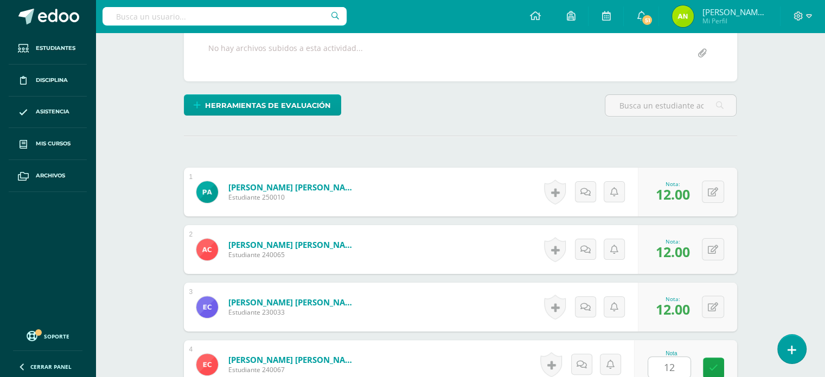
scroll to position [465, 0]
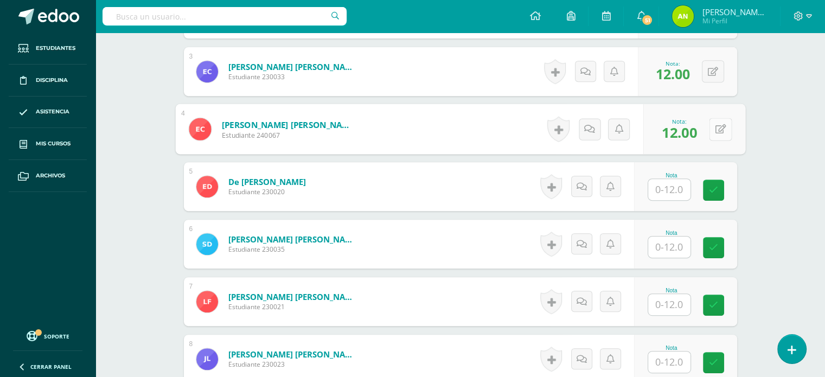
click at [710, 123] on button at bounding box center [720, 129] width 23 height 23
type input "8"
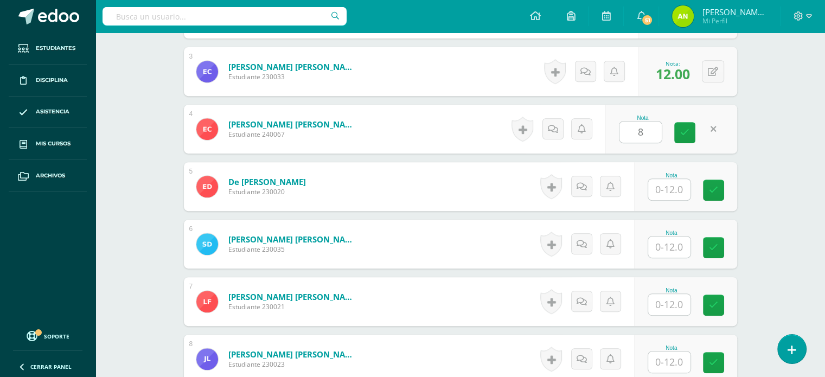
click at [693, 143] on div "Nota 8" at bounding box center [671, 129] width 132 height 49
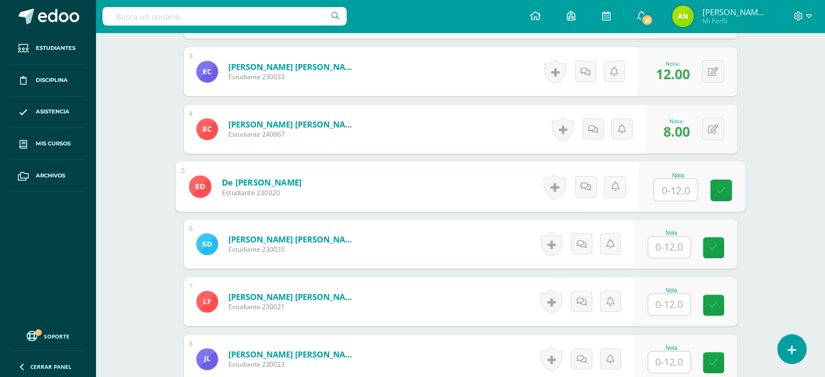
click at [681, 184] on input "text" at bounding box center [675, 190] width 43 height 22
type input "12"
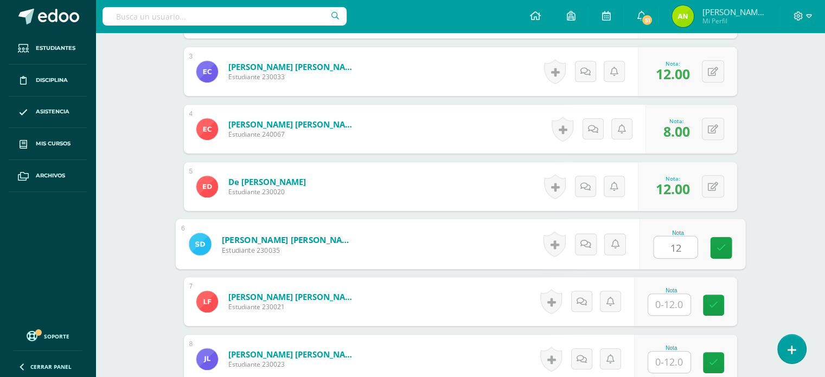
type input "12"
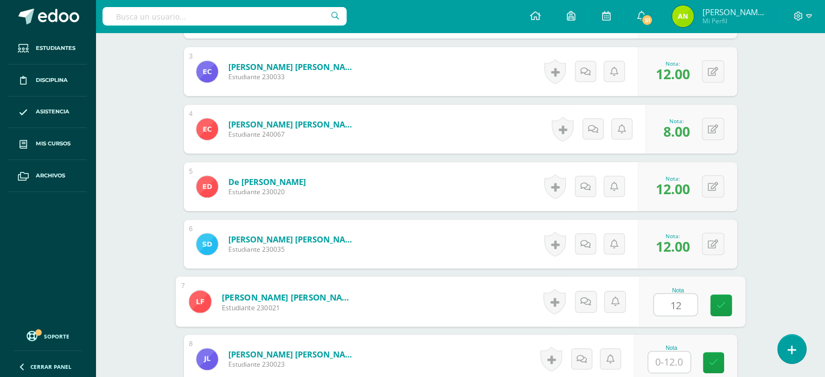
type input "12"
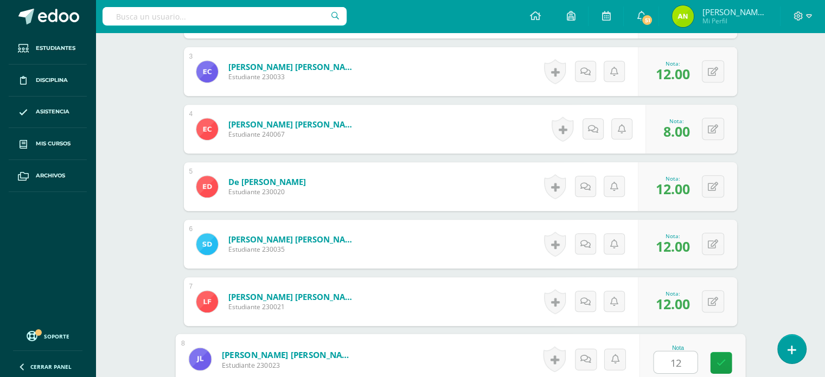
type input "12"
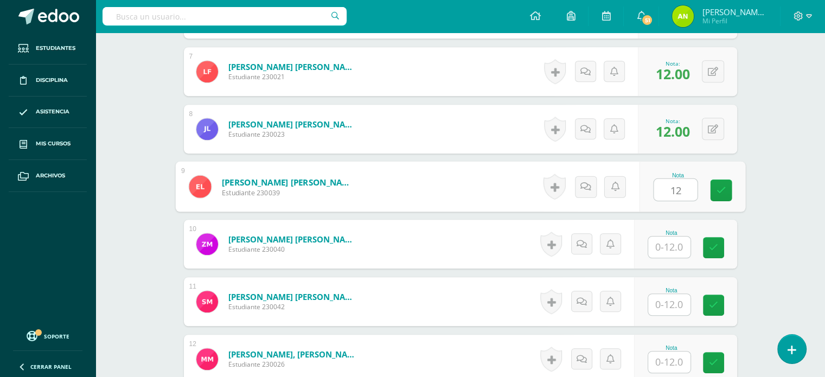
type input "12"
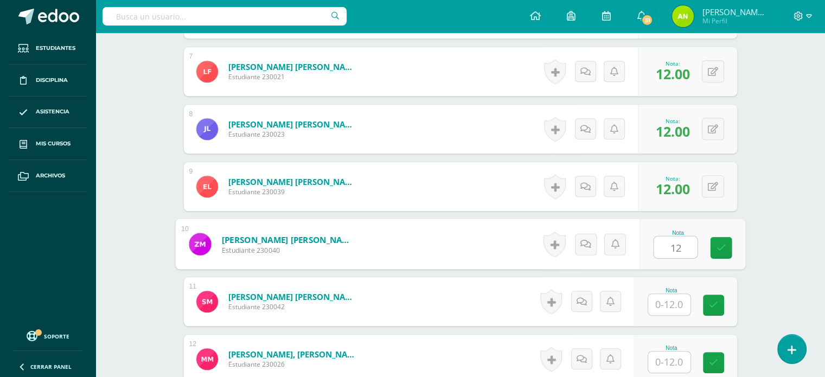
type input "12"
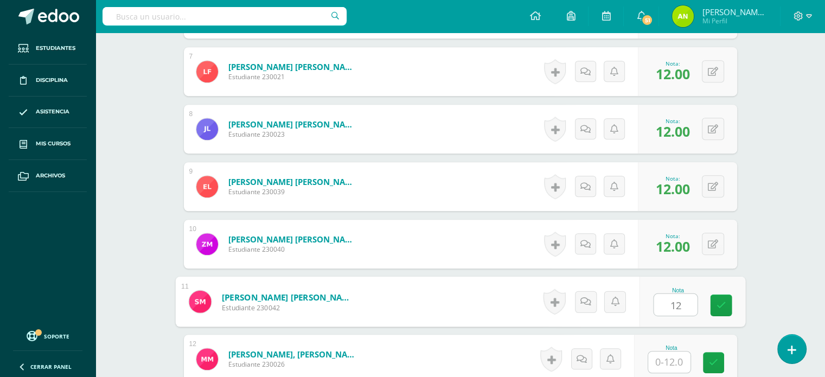
type input "12"
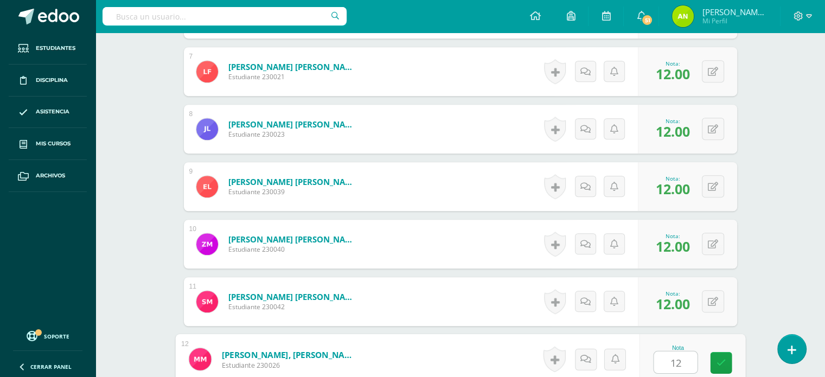
type input "12"
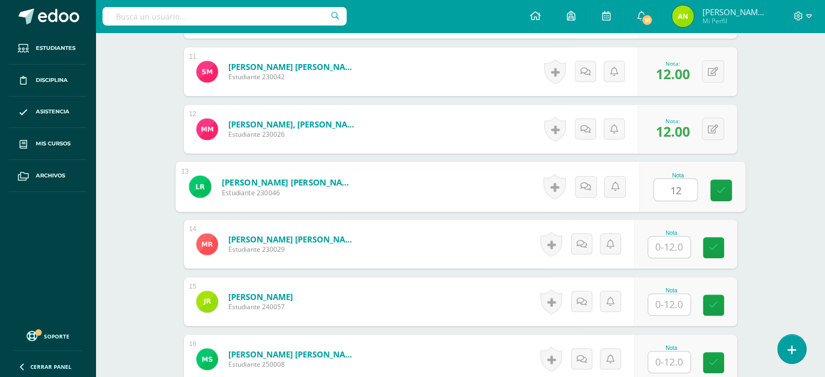
type input "12"
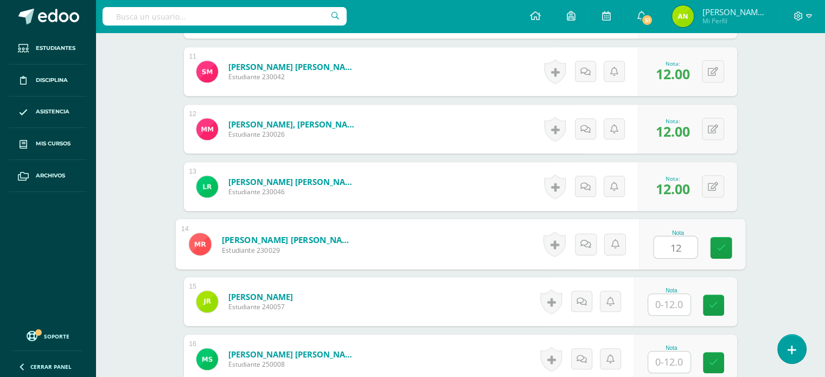
type input "12"
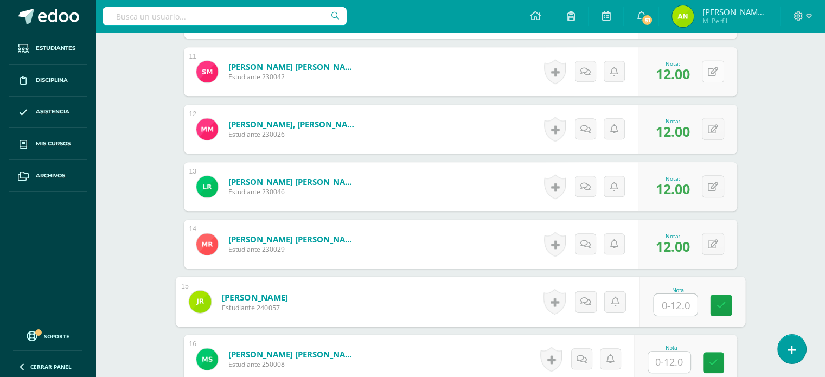
click at [724, 71] on button at bounding box center [713, 71] width 22 height 22
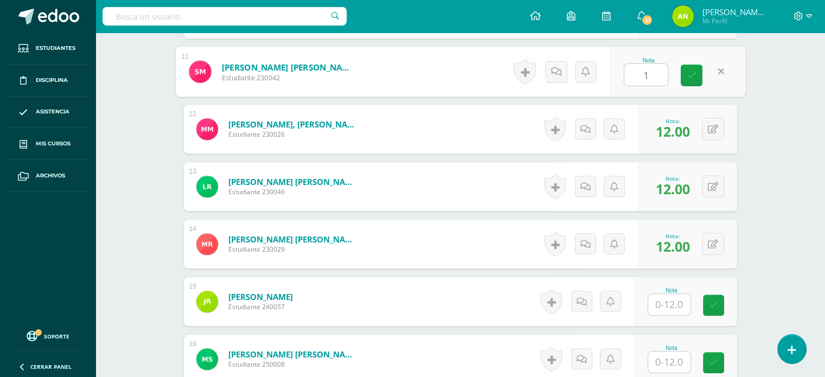
type input "10"
click at [686, 80] on link at bounding box center [692, 76] width 22 height 22
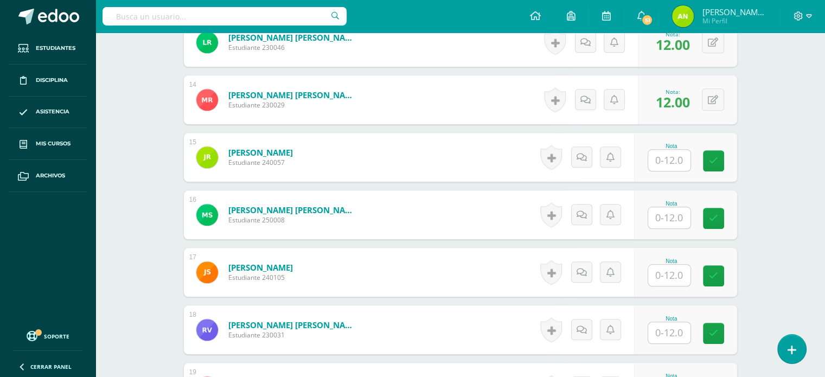
scroll to position [1088, 0]
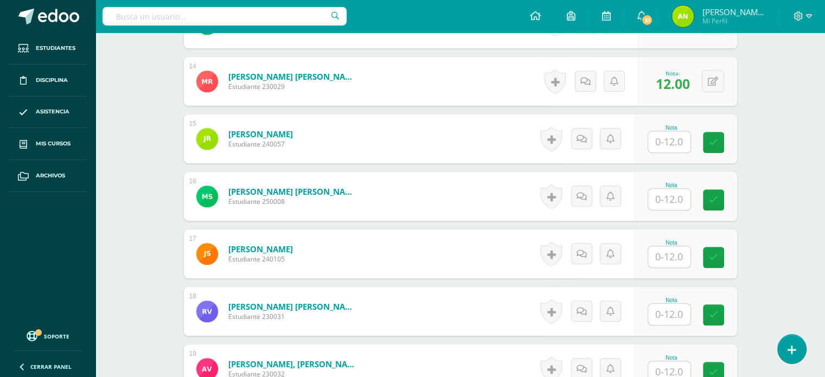
click at [681, 136] on input "text" at bounding box center [669, 141] width 42 height 21
type input "12"
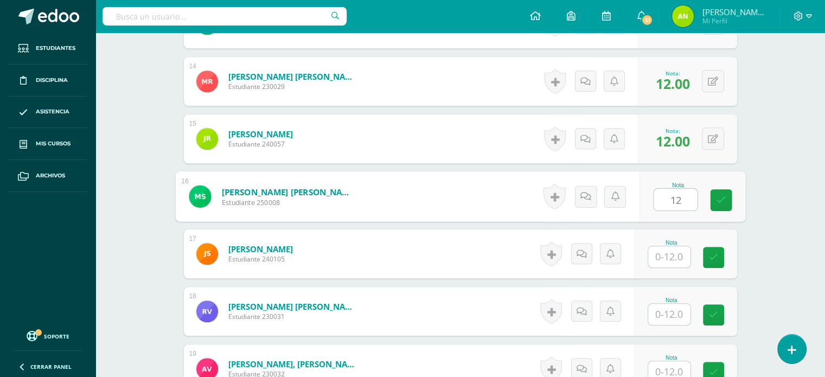
type input "12"
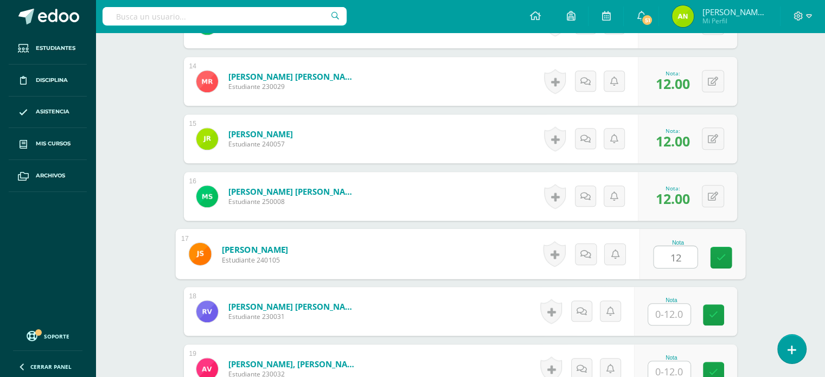
type input "12"
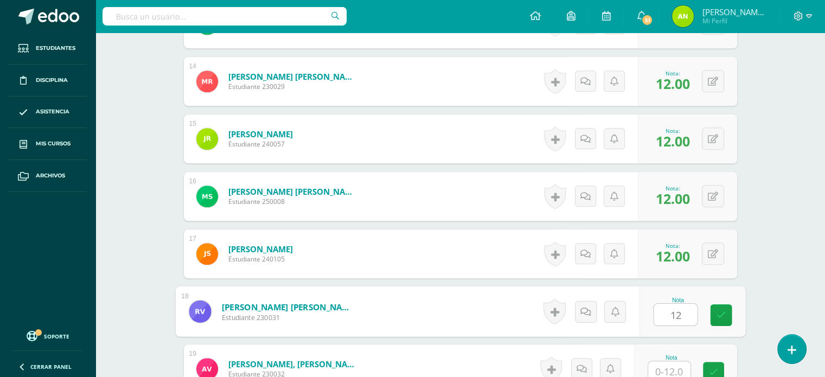
type input "12"
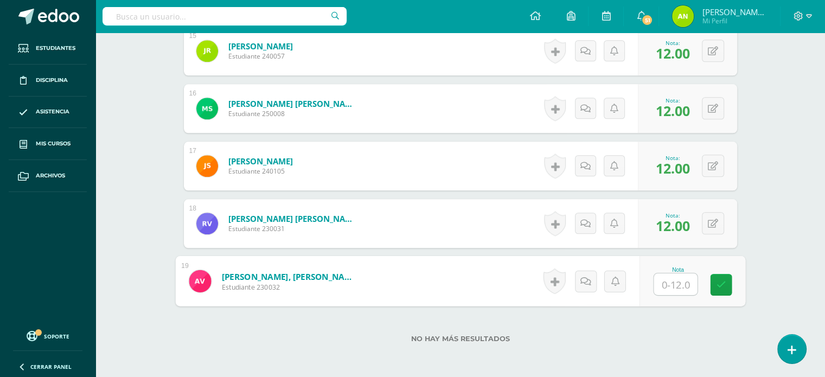
scroll to position [1201, 0]
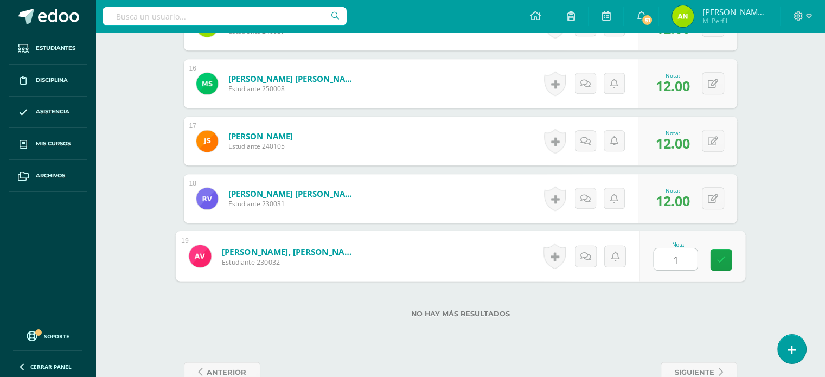
type input "12"
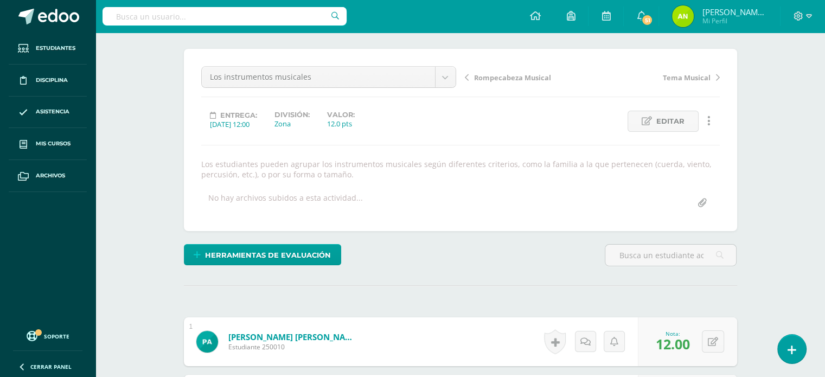
scroll to position [62, 0]
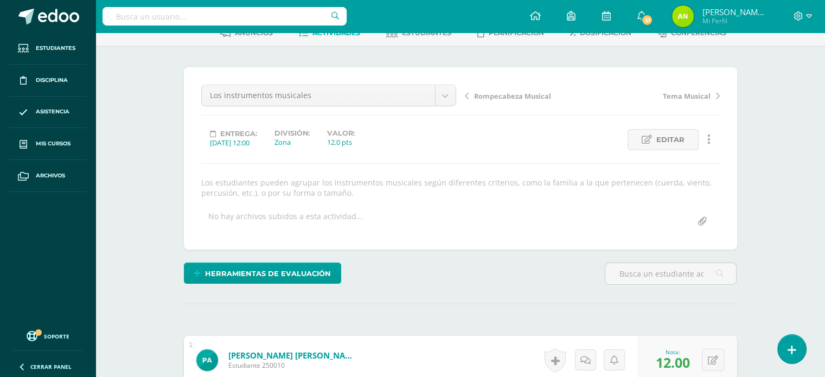
click at [723, 90] on div "Rompecabeza Musical Tema Musical" at bounding box center [593, 100] width 264 height 30
click at [716, 92] on icon at bounding box center [718, 96] width 4 height 8
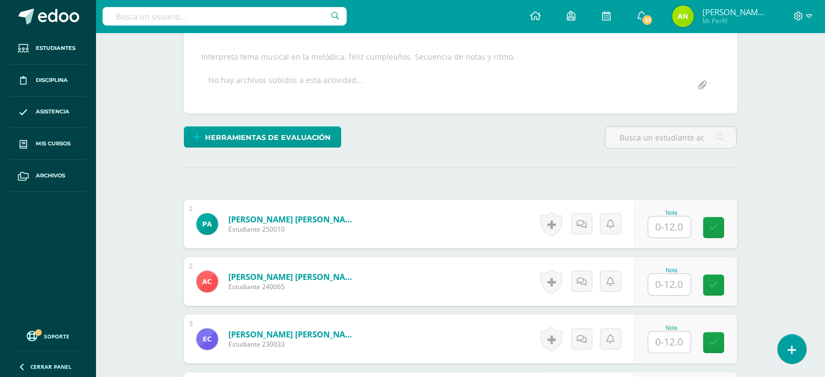
scroll to position [188, 0]
click at [664, 222] on input "text" at bounding box center [669, 226] width 42 height 21
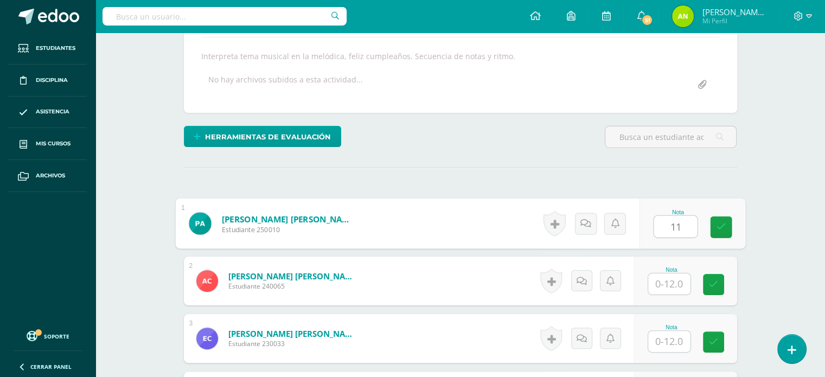
scroll to position [189, 0]
type input "11"
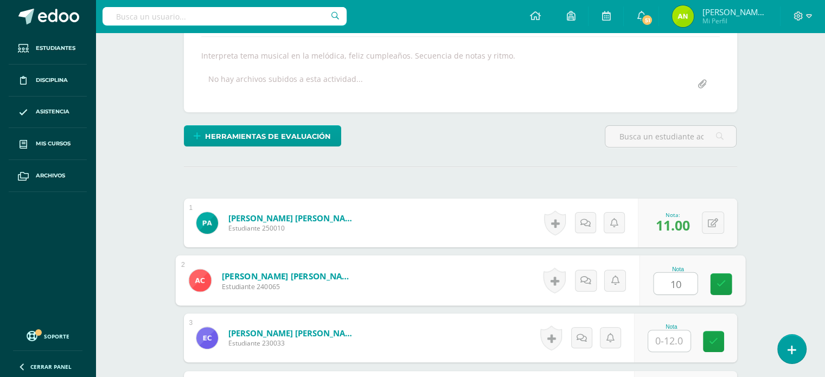
type input "10"
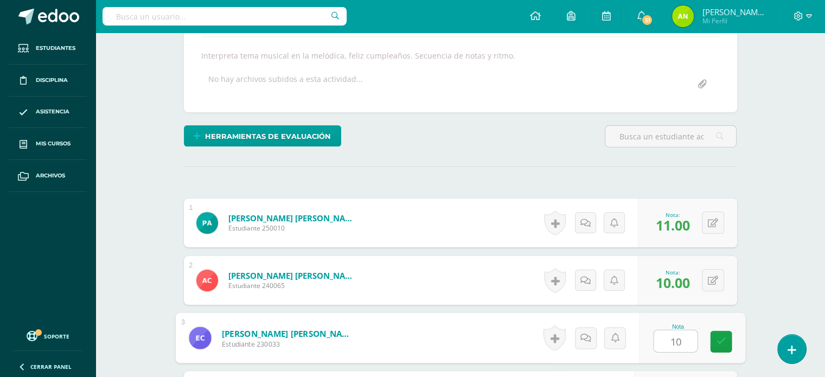
type input "10"
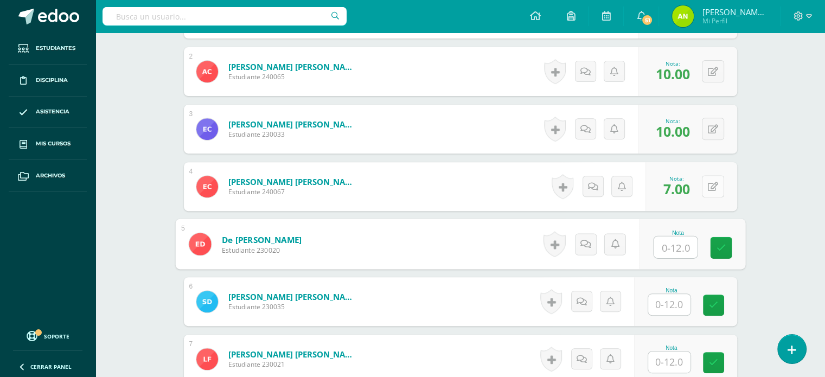
click at [714, 185] on icon at bounding box center [713, 186] width 10 height 9
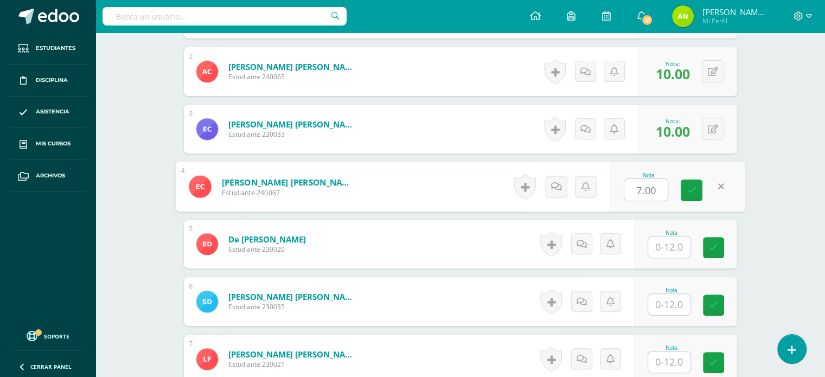
type input "5"
click at [685, 192] on link at bounding box center [692, 191] width 22 height 22
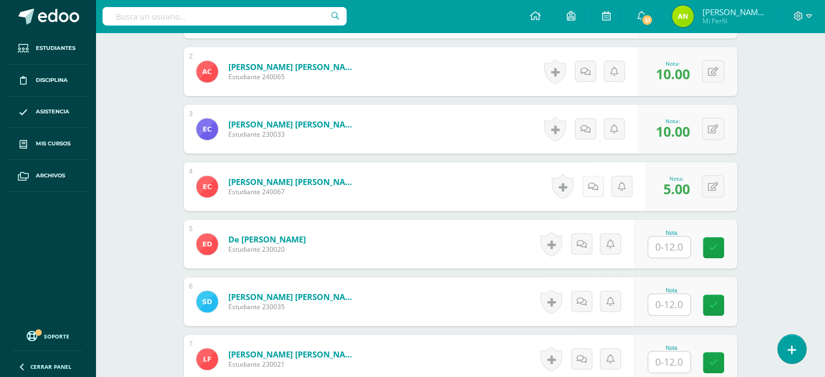
click at [594, 190] on link at bounding box center [593, 186] width 21 height 21
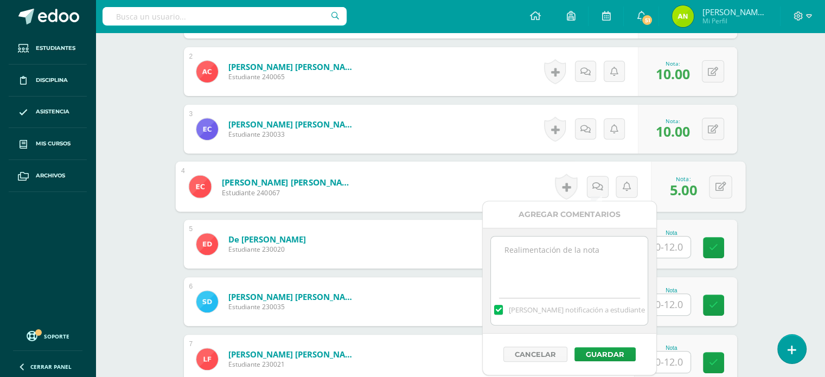
click at [551, 244] on textarea at bounding box center [569, 264] width 157 height 54
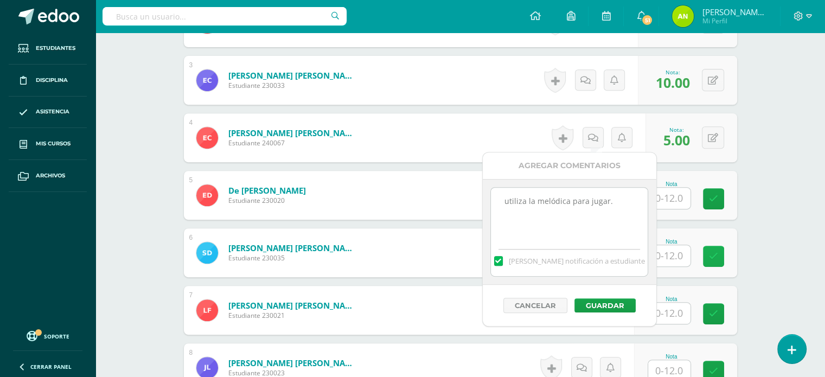
scroll to position [452, 0]
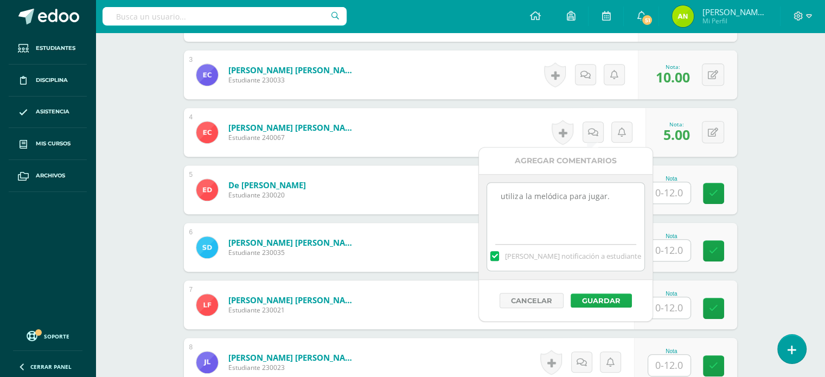
type textarea "utiliza la melódica para jugar."
click at [589, 302] on button "Guardar" at bounding box center [601, 301] width 61 height 14
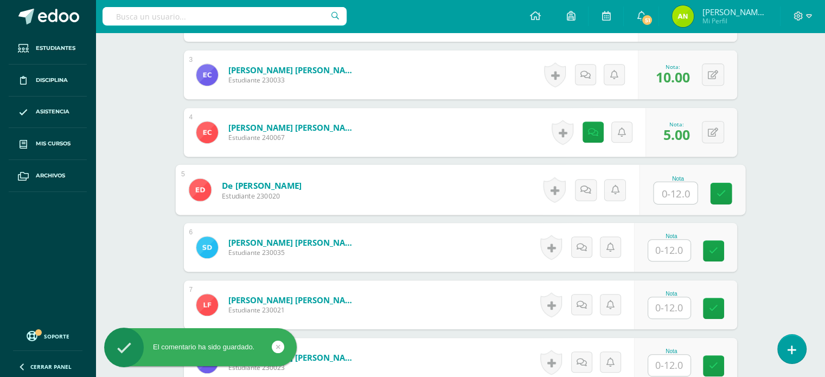
click at [660, 189] on input "text" at bounding box center [675, 193] width 43 height 22
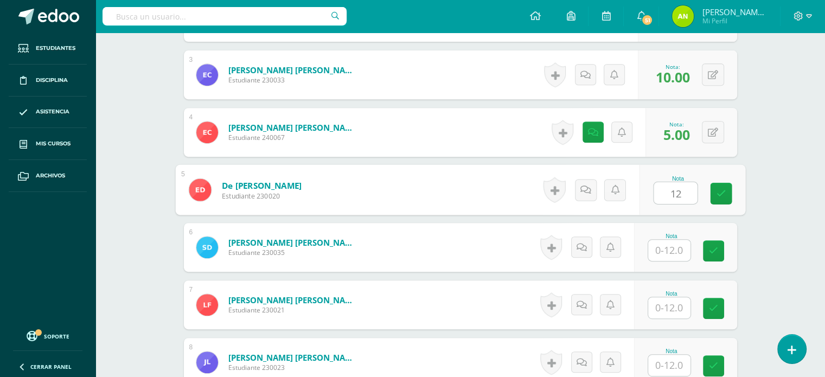
type input "12"
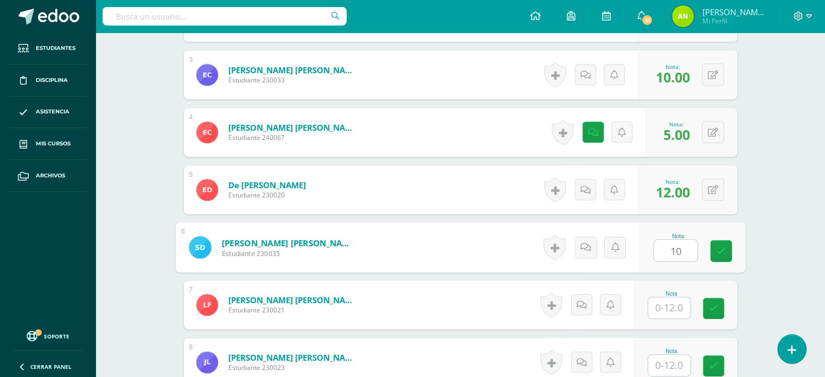
type input "10"
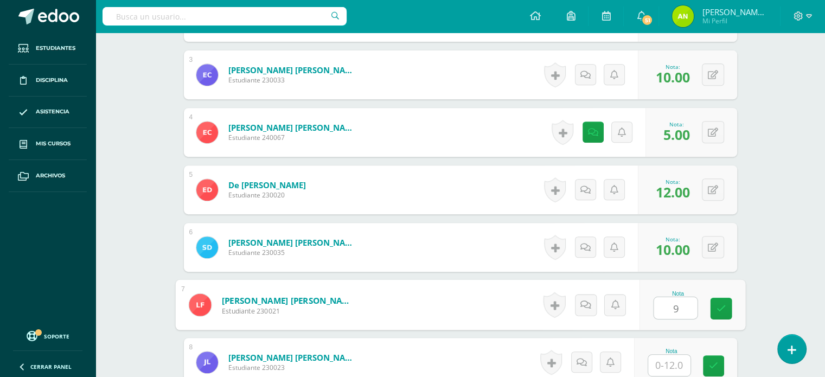
type input "9"
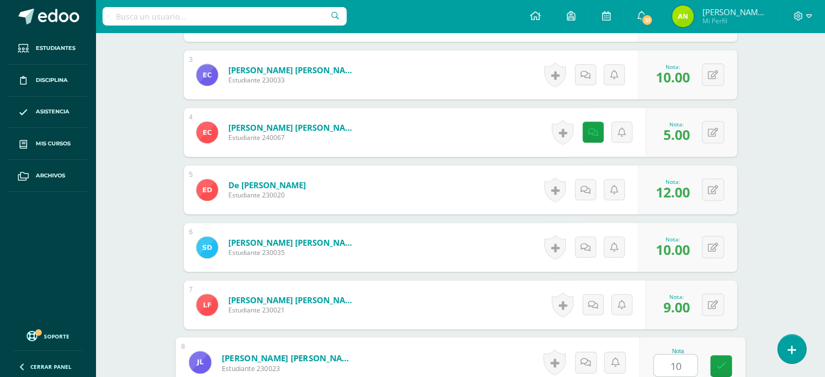
type input "10"
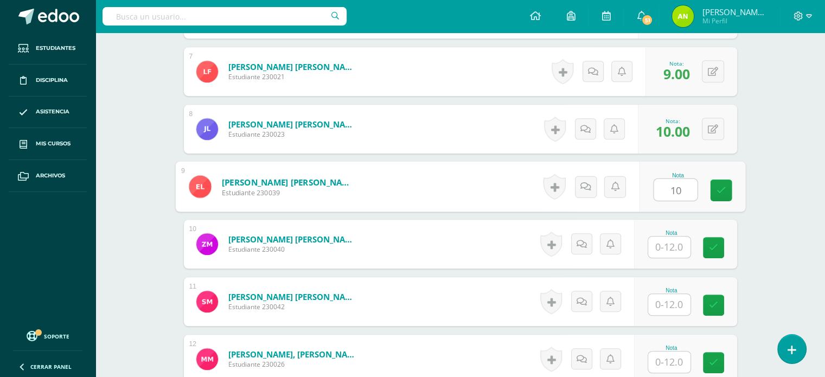
type input "10"
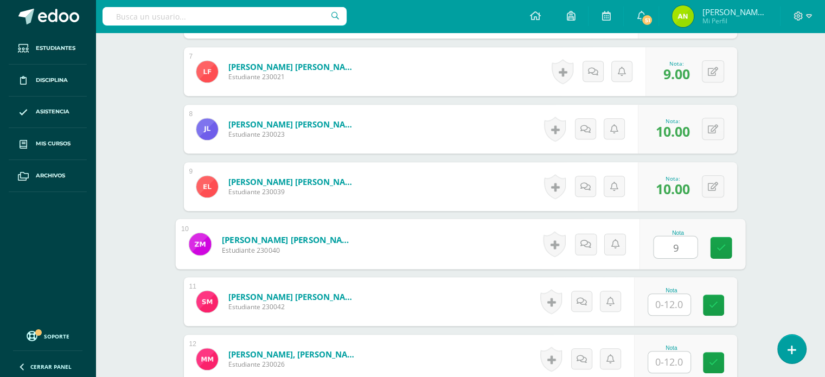
type input "9"
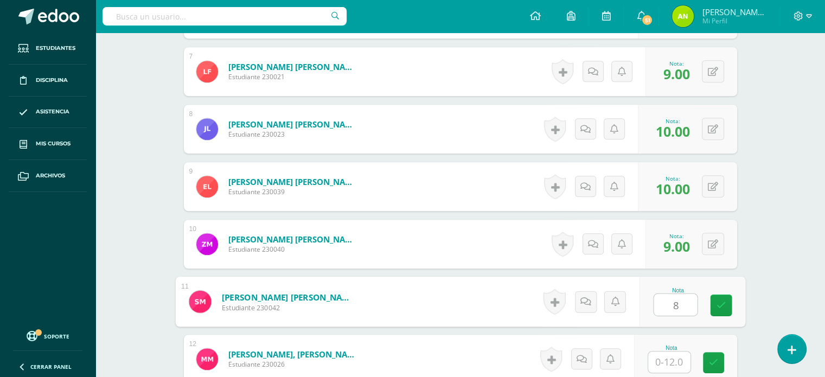
type input "8"
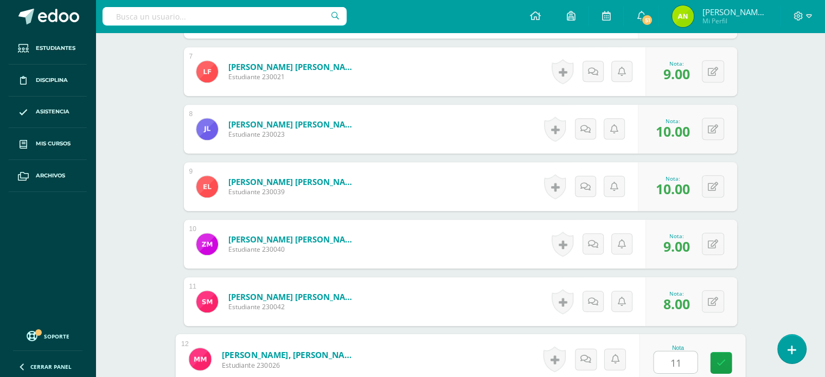
type input "11"
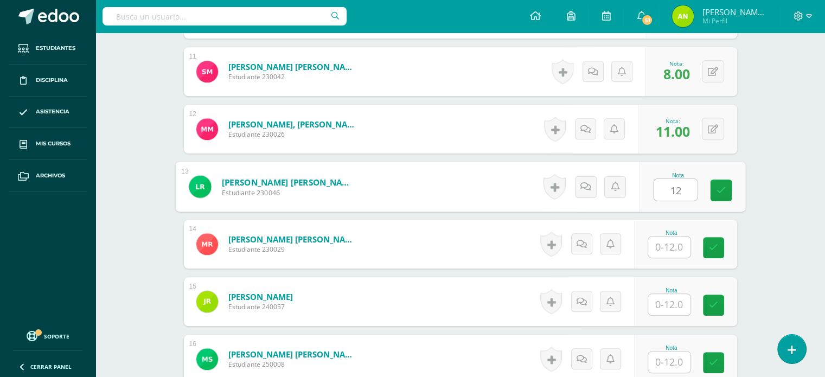
type input "12"
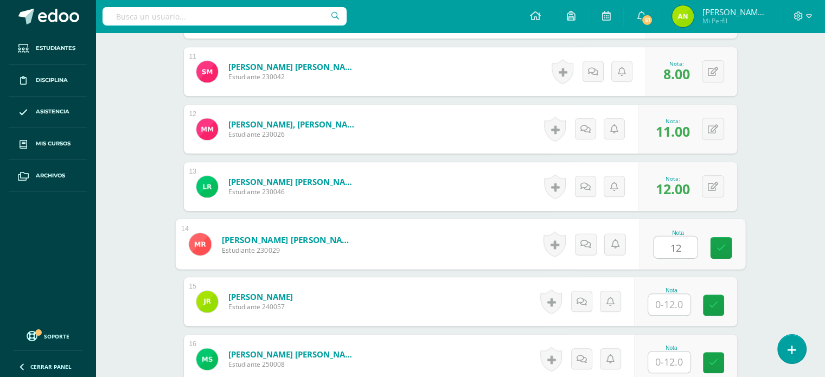
type input "12"
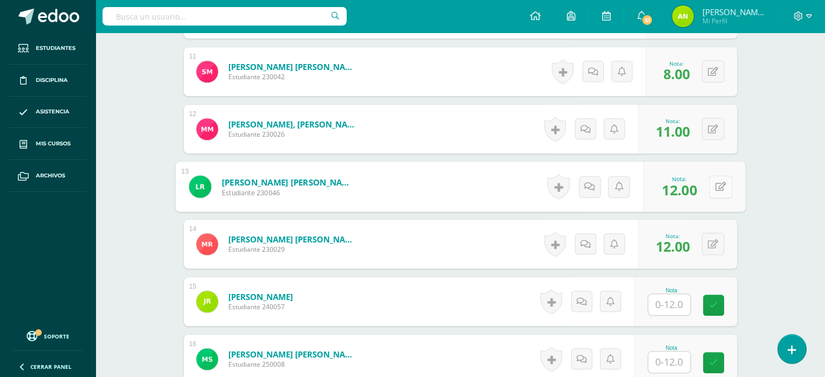
click at [720, 188] on button at bounding box center [720, 186] width 23 height 23
type input "9"
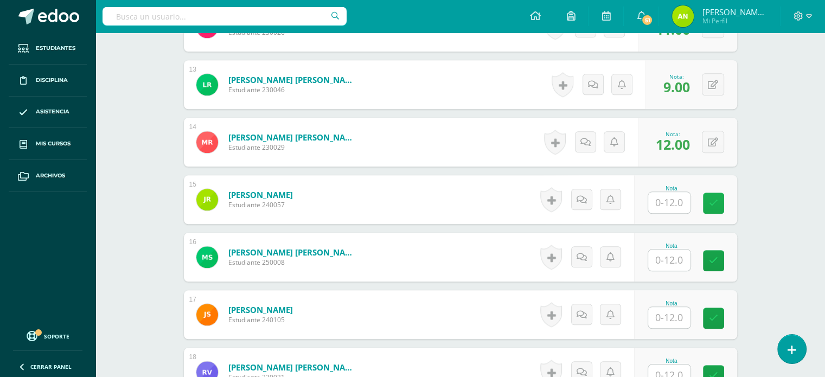
scroll to position [1024, 0]
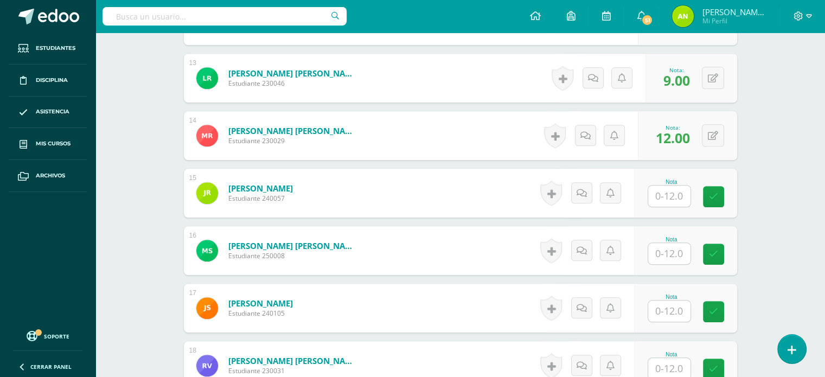
click at [685, 197] on input "text" at bounding box center [669, 196] width 42 height 21
type input "11"
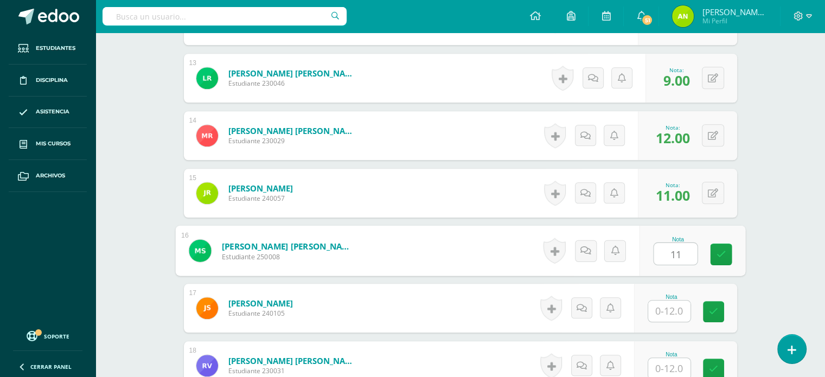
type input "11"
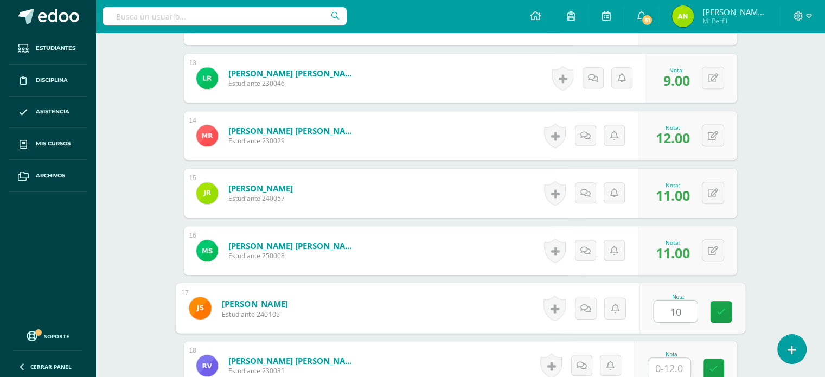
type input "10"
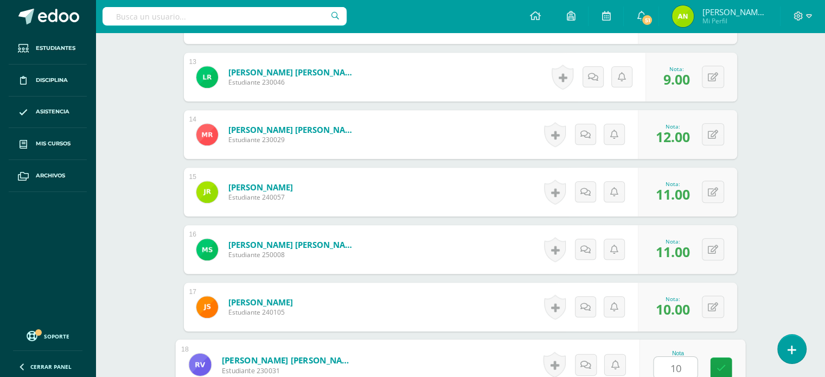
type input "10"
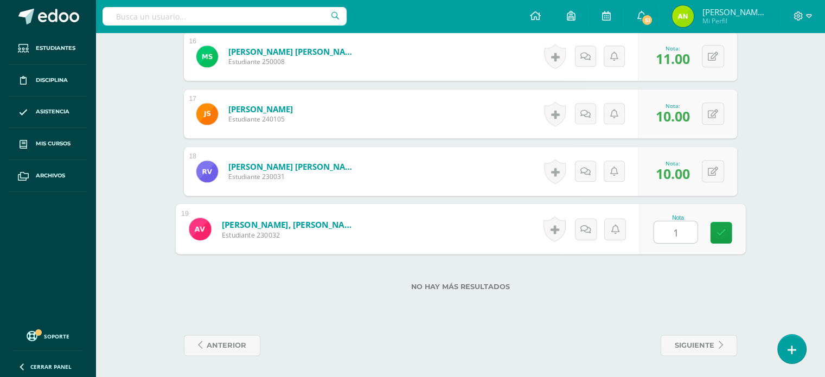
type input "12"
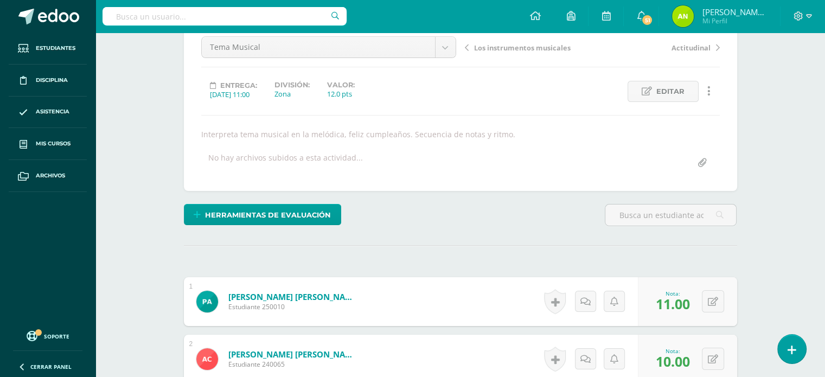
scroll to position [0, 0]
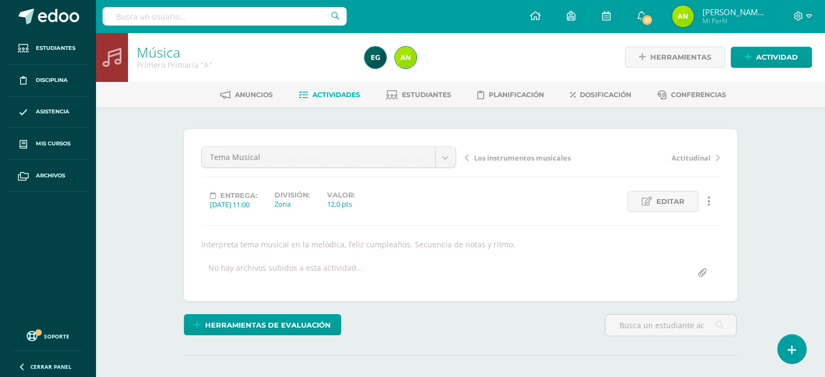
click at [350, 93] on span "Actividades" at bounding box center [336, 95] width 48 height 8
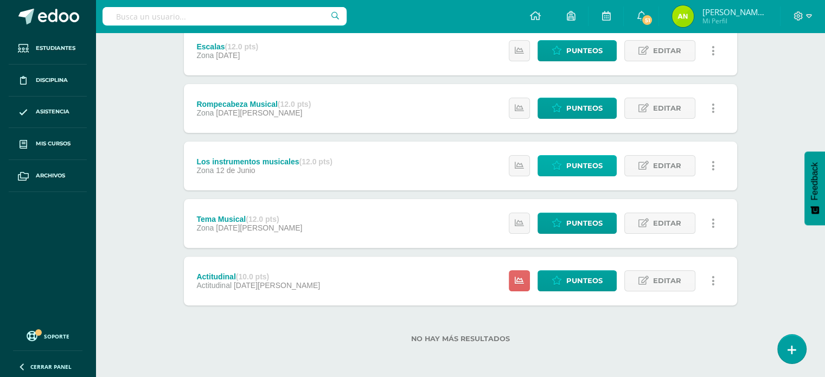
scroll to position [269, 0]
click at [610, 280] on link "Punteos" at bounding box center [577, 280] width 79 height 21
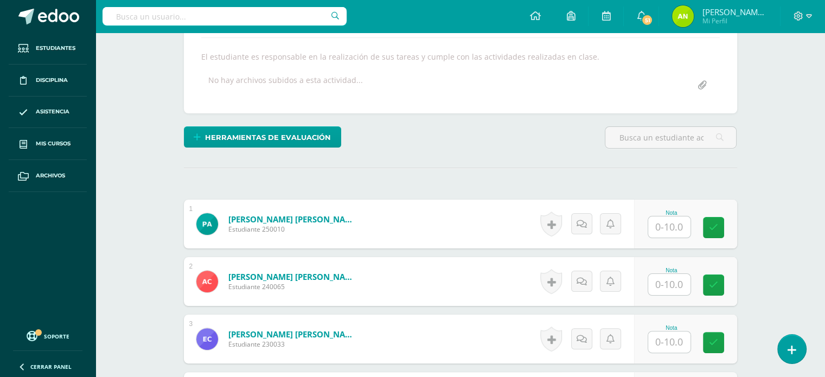
scroll to position [188, 0]
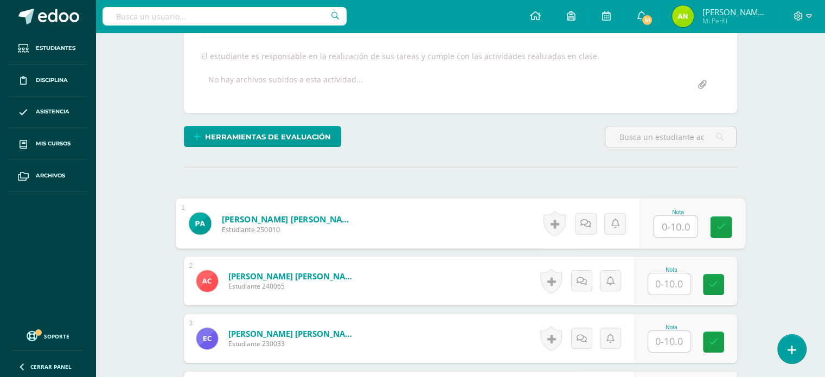
click at [671, 233] on input "text" at bounding box center [675, 227] width 43 height 22
type input "10"
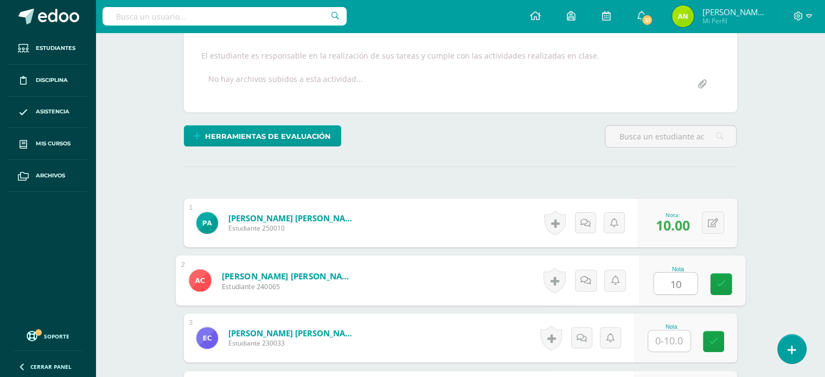
type input "10"
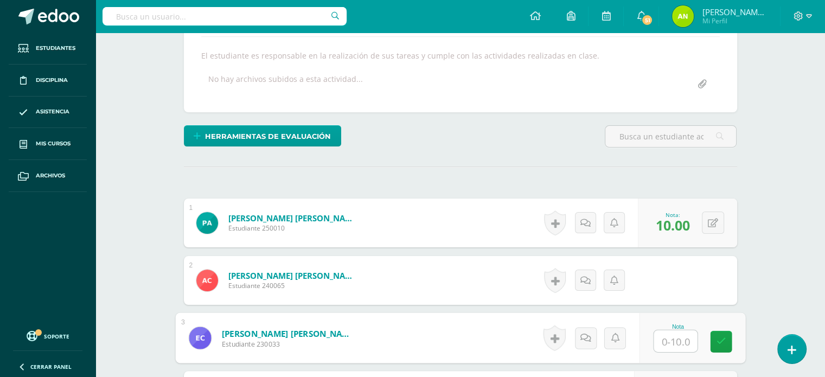
type input "1"
type input "9"
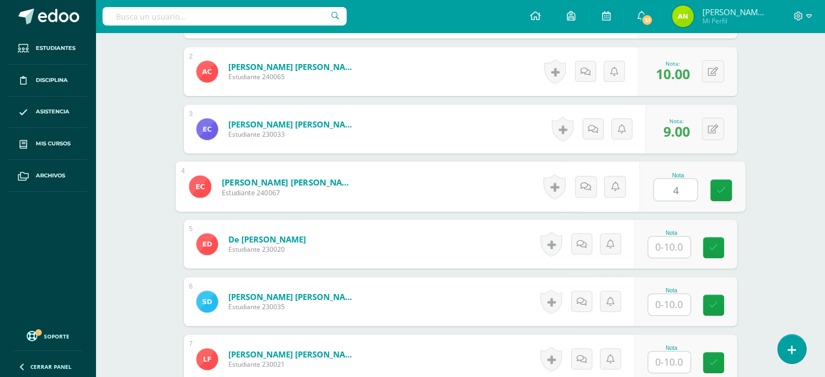
type input "4"
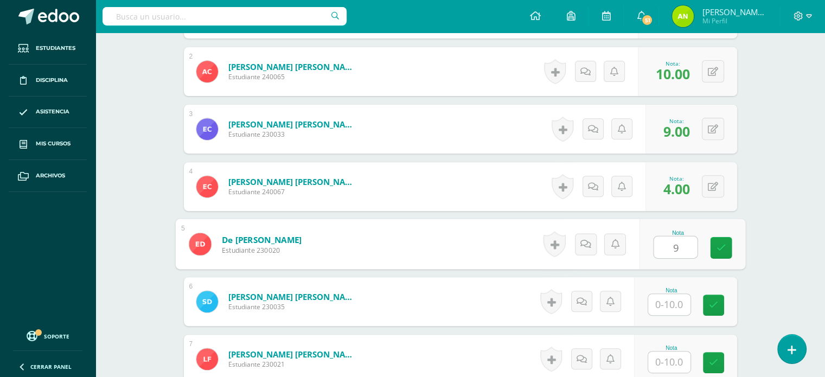
type input "9"
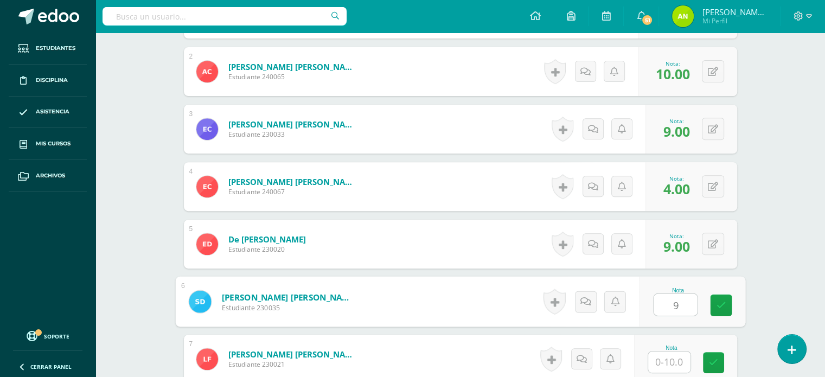
type input "9"
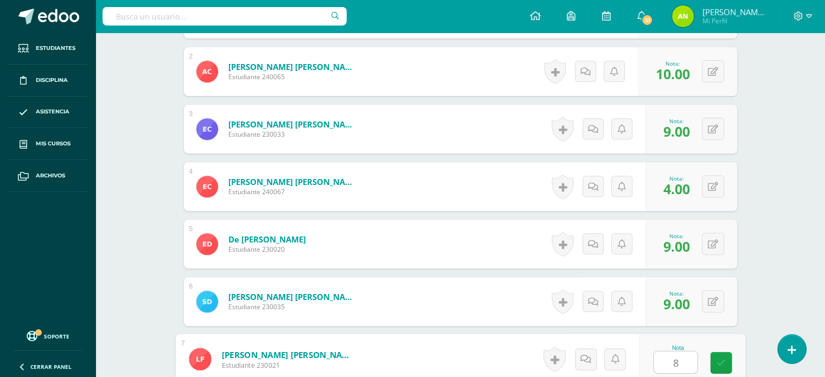
type input "8"
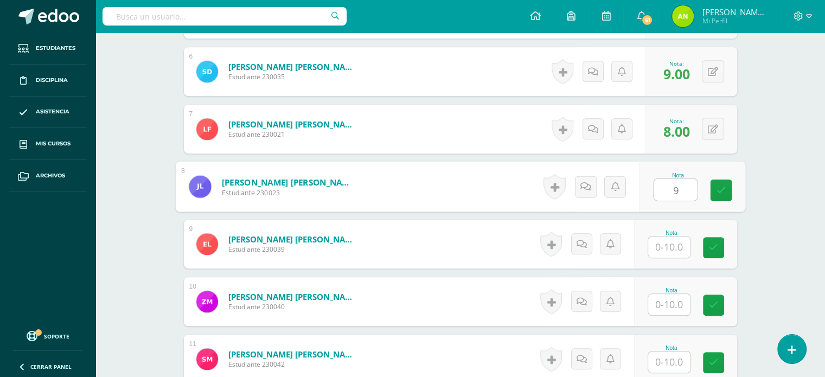
type input "9"
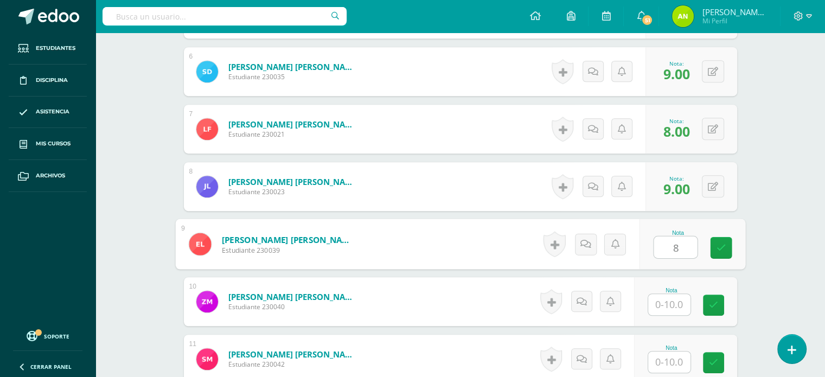
type input "8"
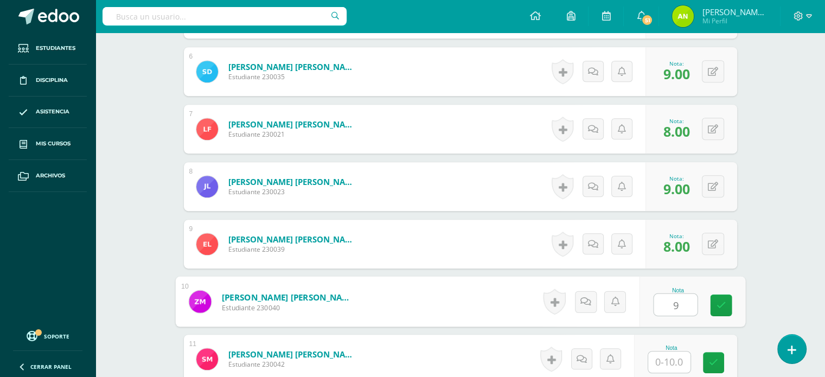
type input "9"
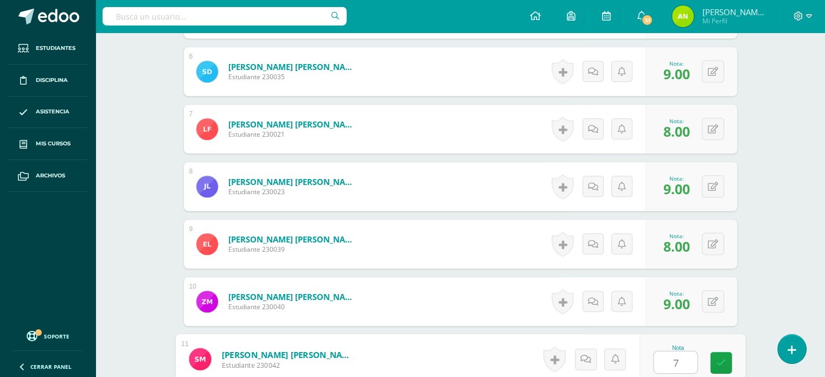
type input "7"
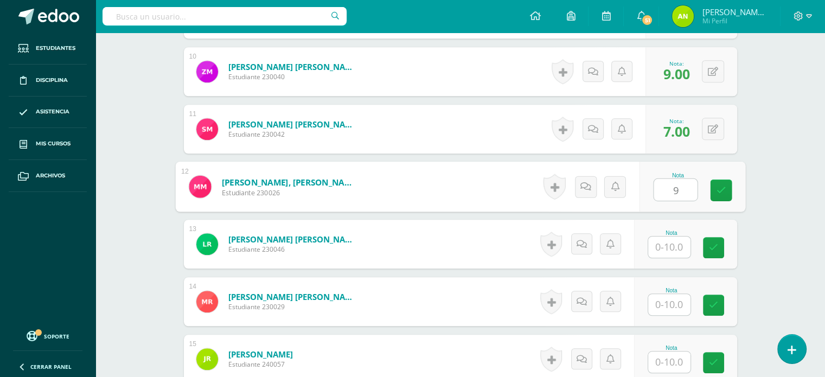
type input "9"
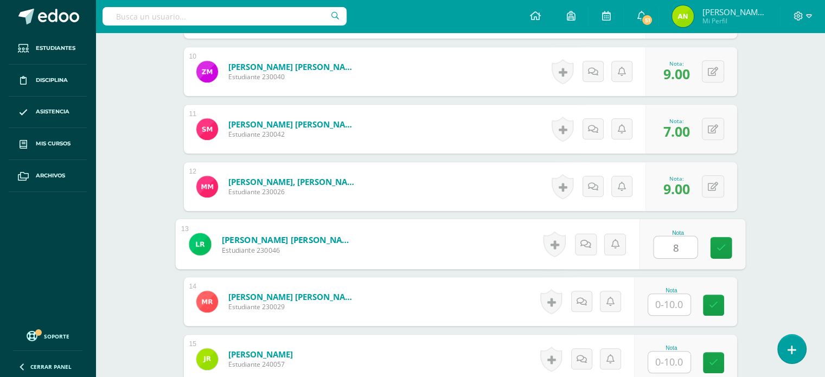
type input "8"
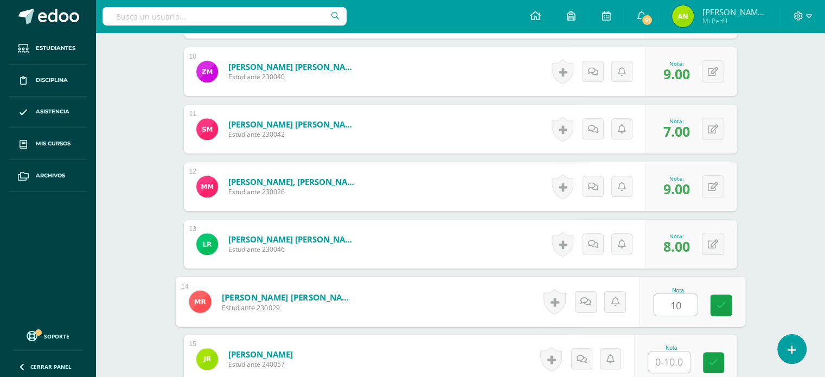
type input "10"
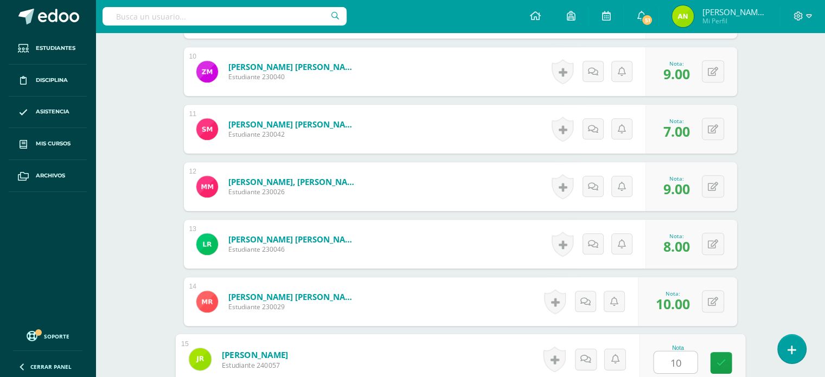
type input "10"
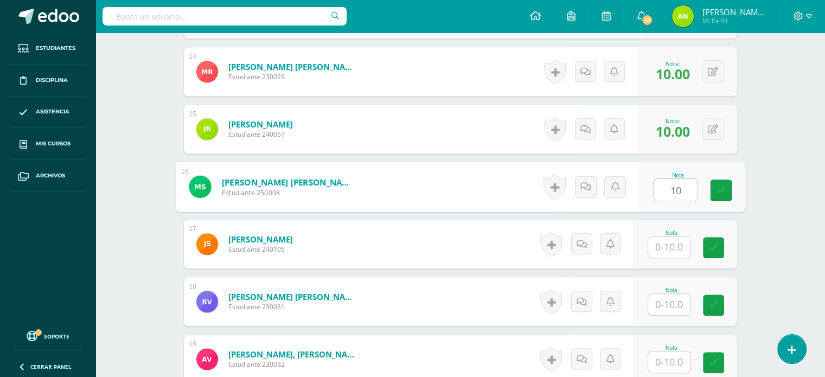
type input "10"
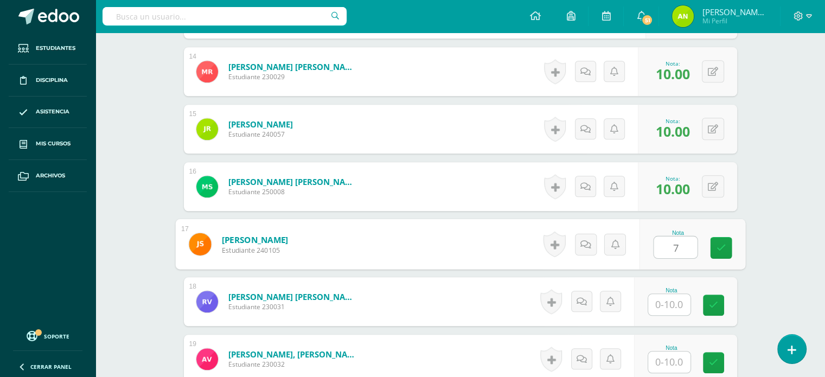
type input "7"
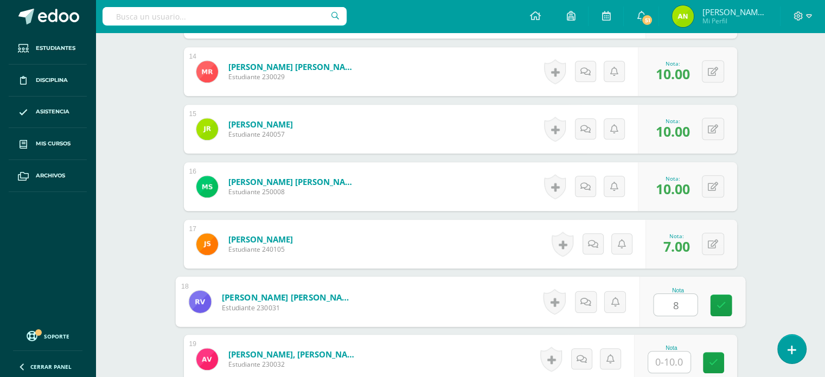
type input "8"
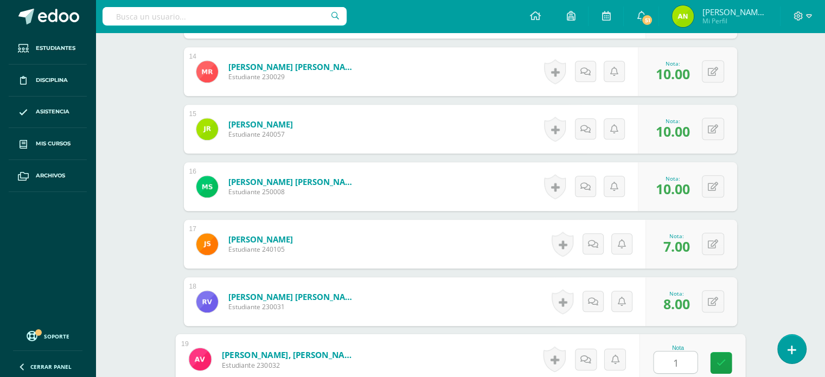
type input "10"
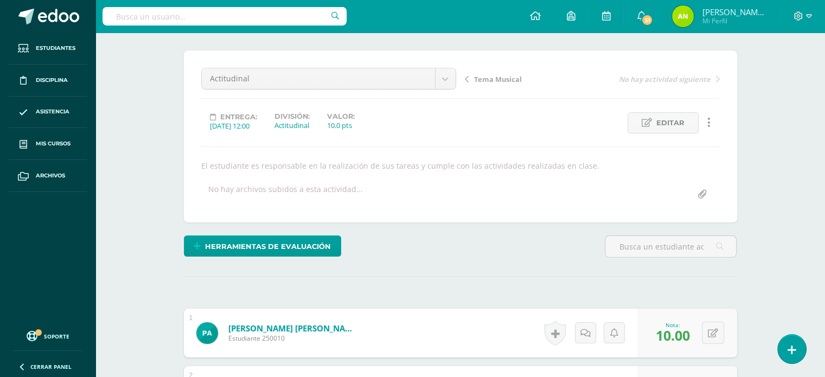
scroll to position [0, 0]
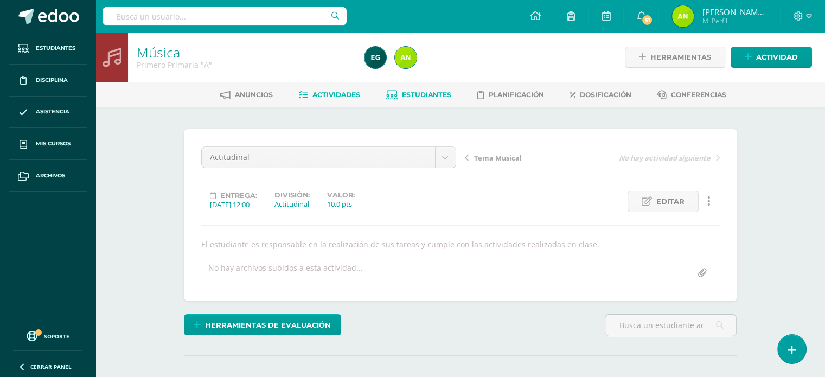
click at [432, 95] on span "Estudiantes" at bounding box center [426, 95] width 49 height 8
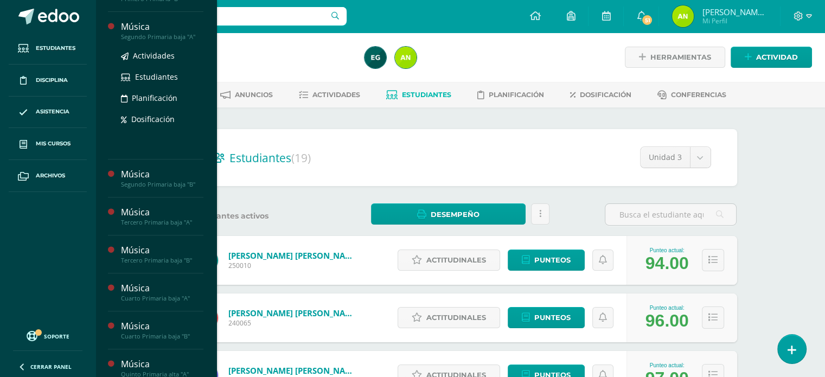
scroll to position [326, 0]
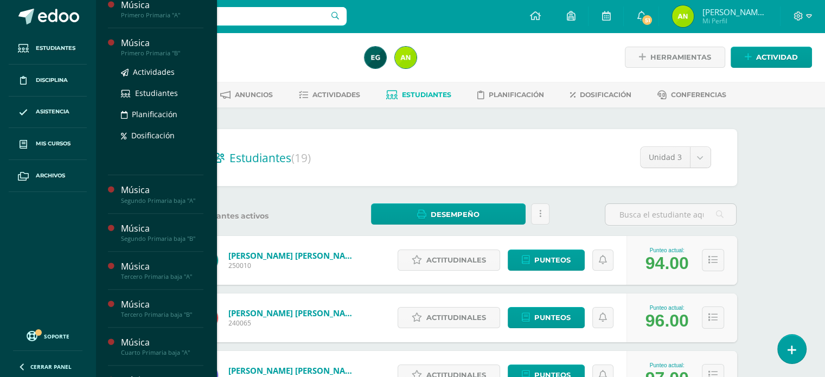
click at [135, 57] on div "Primero Primaria "B"" at bounding box center [162, 53] width 82 height 8
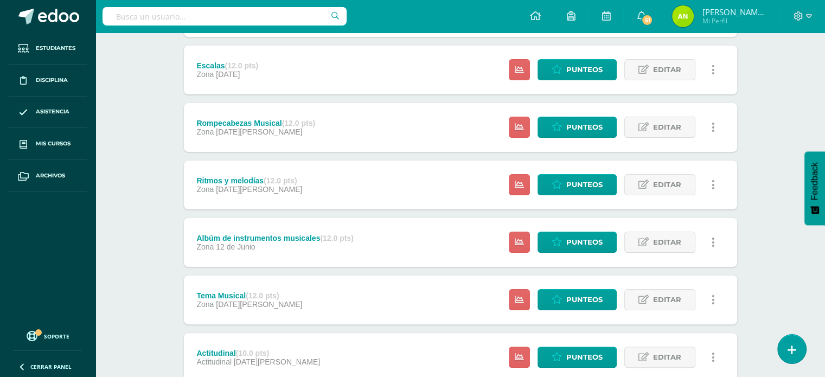
scroll to position [269, 0]
